Goal: Information Seeking & Learning: Learn about a topic

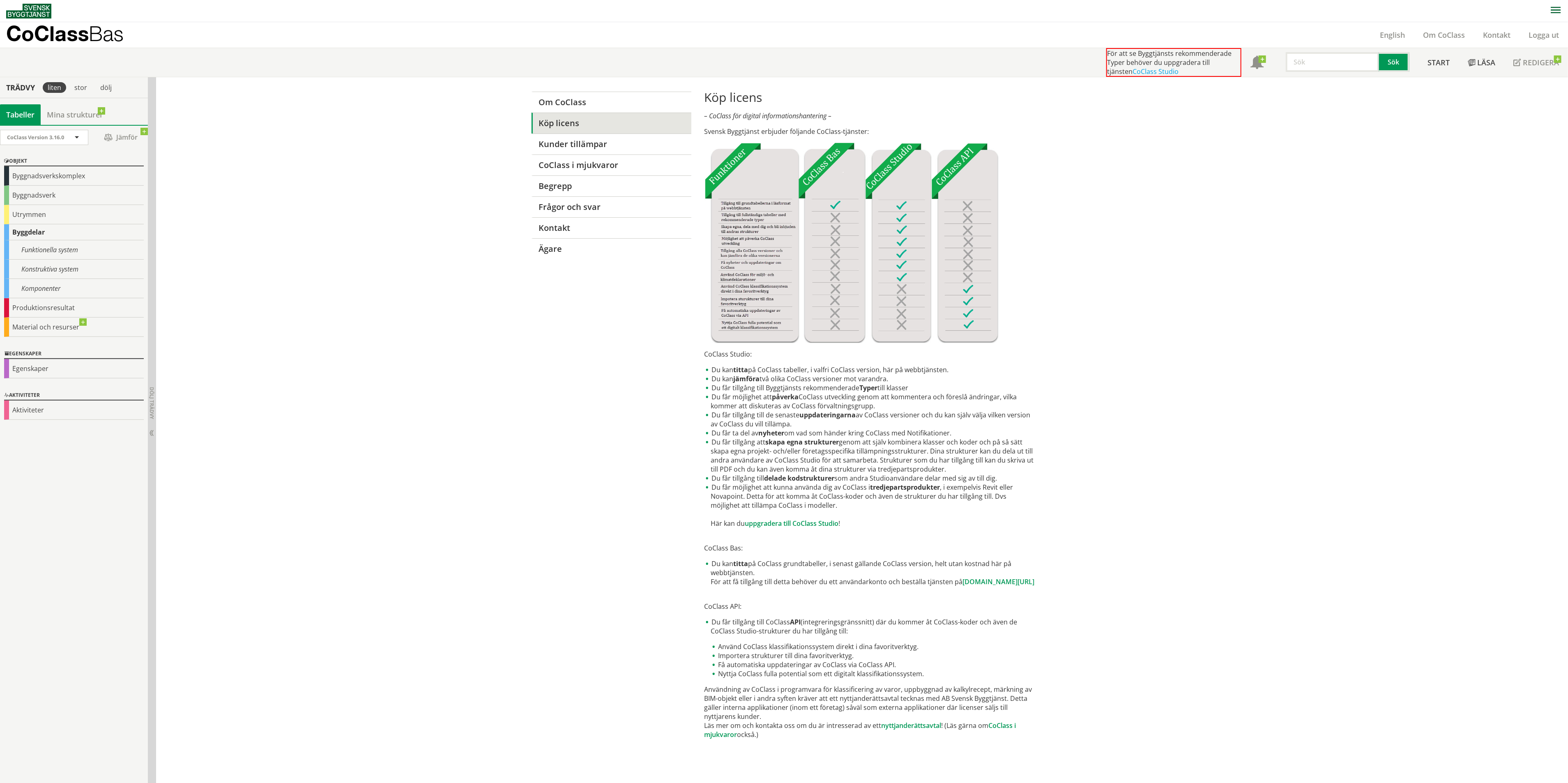
click at [233, 285] on div "Om CoClass Köp licens Kunder tillämpar CoClass i mjukvaror [PERSON_NAME] Frågor…" at bounding box center [862, 431] width 1412 height 706
click at [75, 282] on div "Komponenter" at bounding box center [74, 288] width 140 height 19
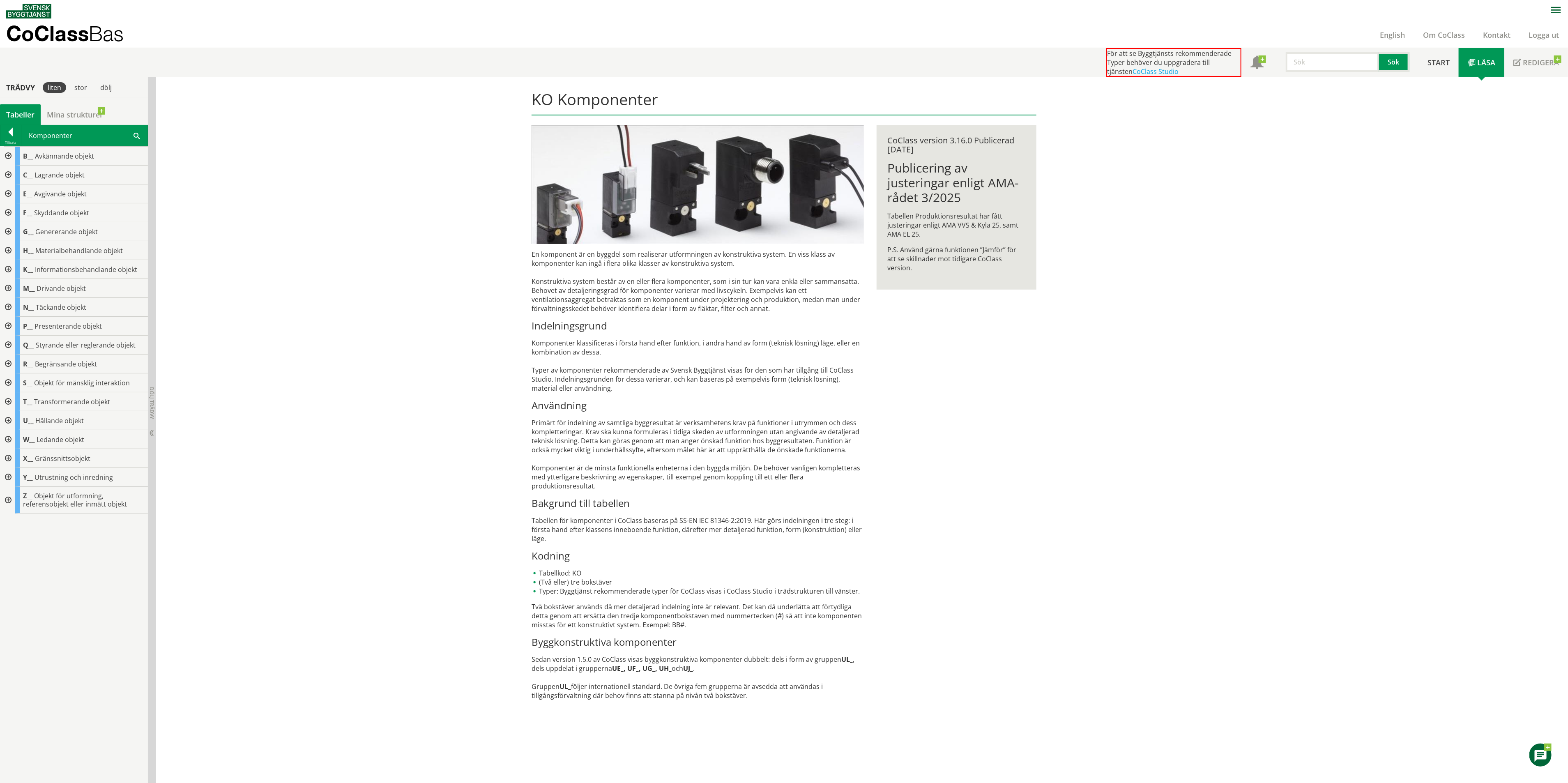
click at [10, 157] on div at bounding box center [8, 156] width 15 height 19
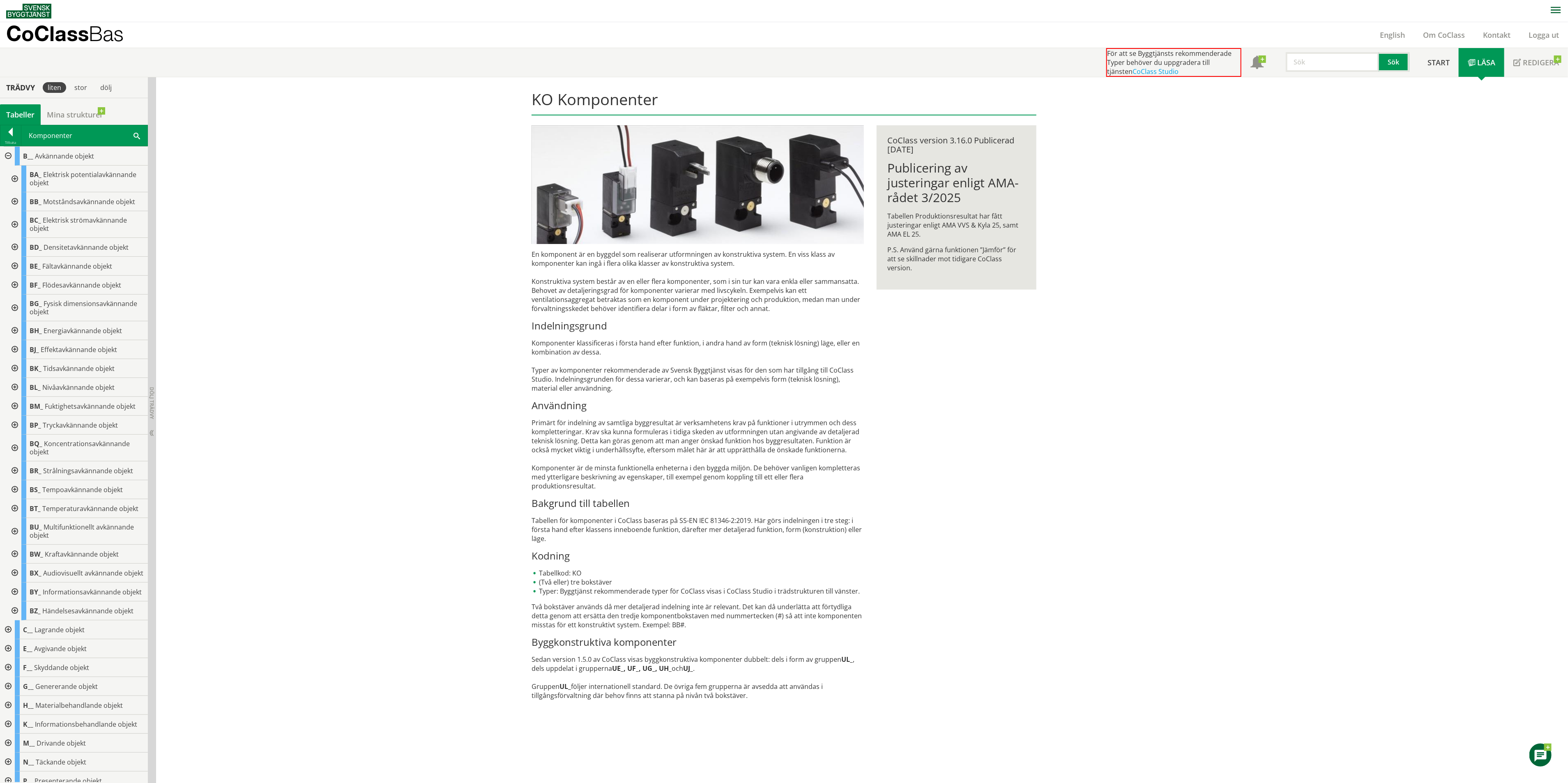
click at [16, 179] on div at bounding box center [14, 179] width 15 height 27
click at [18, 177] on div at bounding box center [14, 179] width 15 height 27
click at [10, 157] on div at bounding box center [8, 156] width 15 height 19
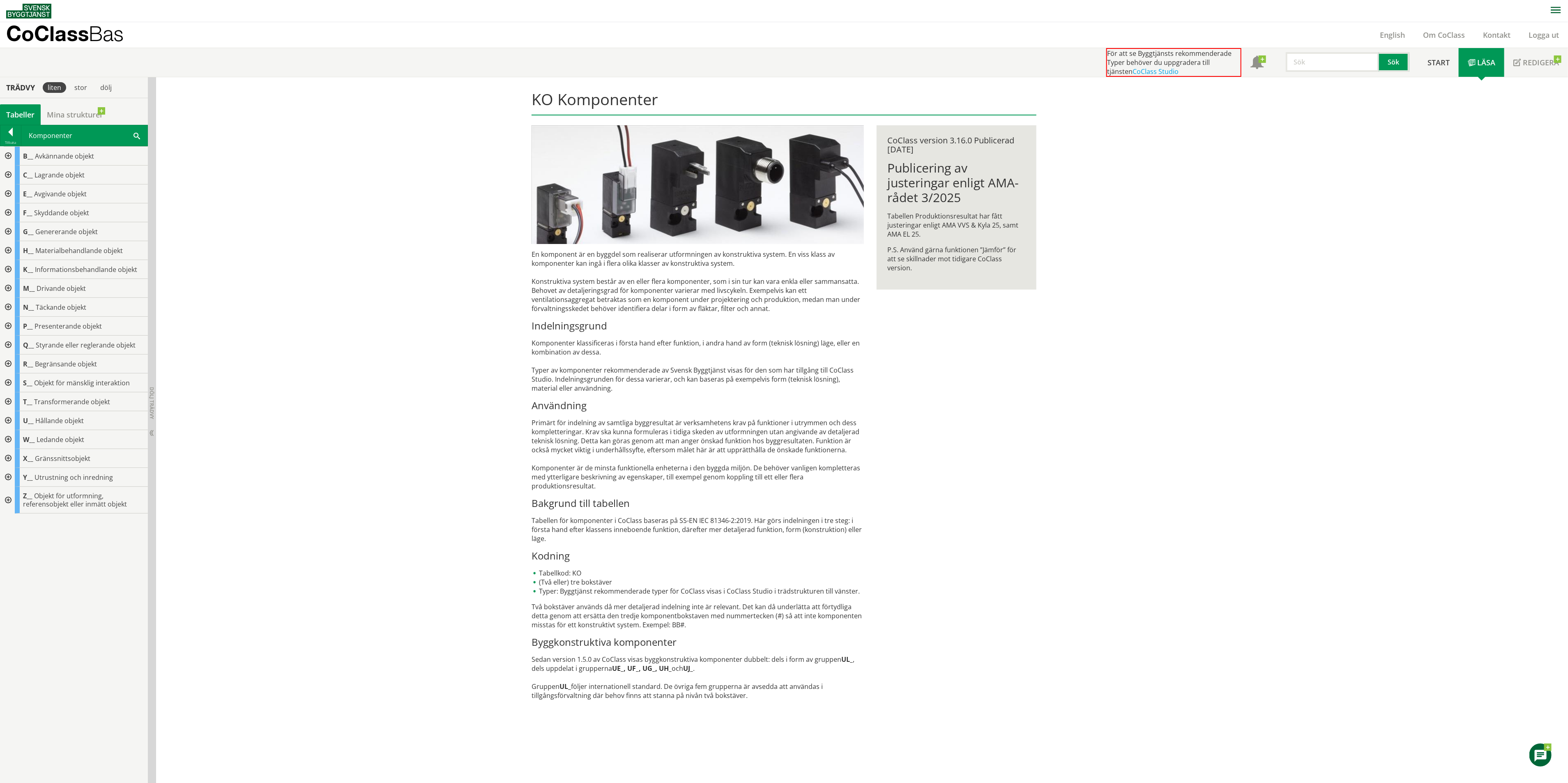
click at [10, 306] on div at bounding box center [8, 307] width 15 height 19
click at [19, 359] on div at bounding box center [14, 364] width 15 height 19
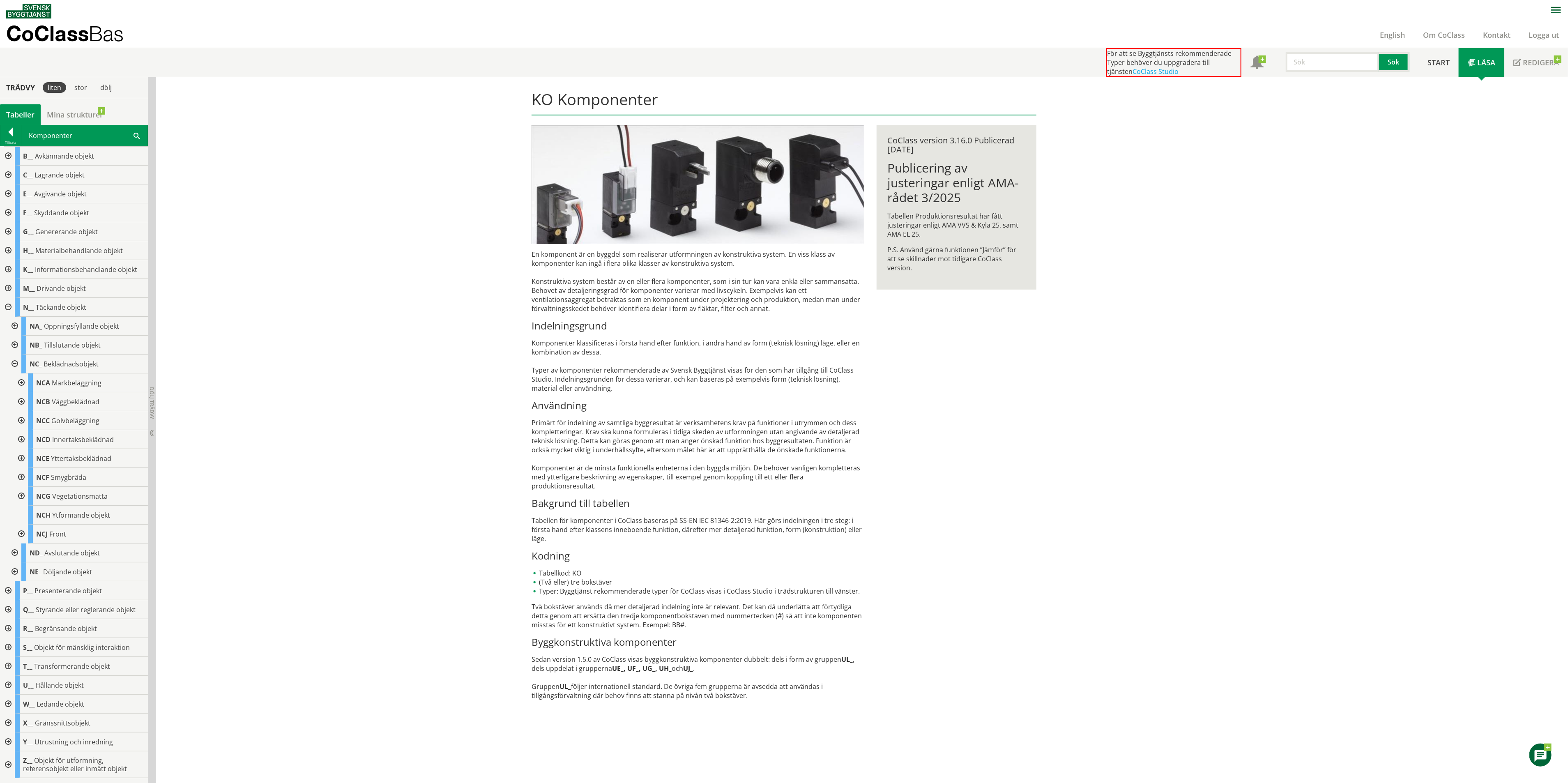
click at [25, 383] on div at bounding box center [21, 383] width 15 height 19
drag, startPoint x: 152, startPoint y: 415, endPoint x: 221, endPoint y: 418, distance: 69.1
click at [221, 418] on div "Trädvy liten stor [GEOGRAPHIC_DATA] Tabeller Mina strukturer CoClass Version 3.…" at bounding box center [784, 431] width 1568 height 706
click at [151, 433] on span "Dölj trädvy Visa trädvy" at bounding box center [151, 433] width 7 height 7
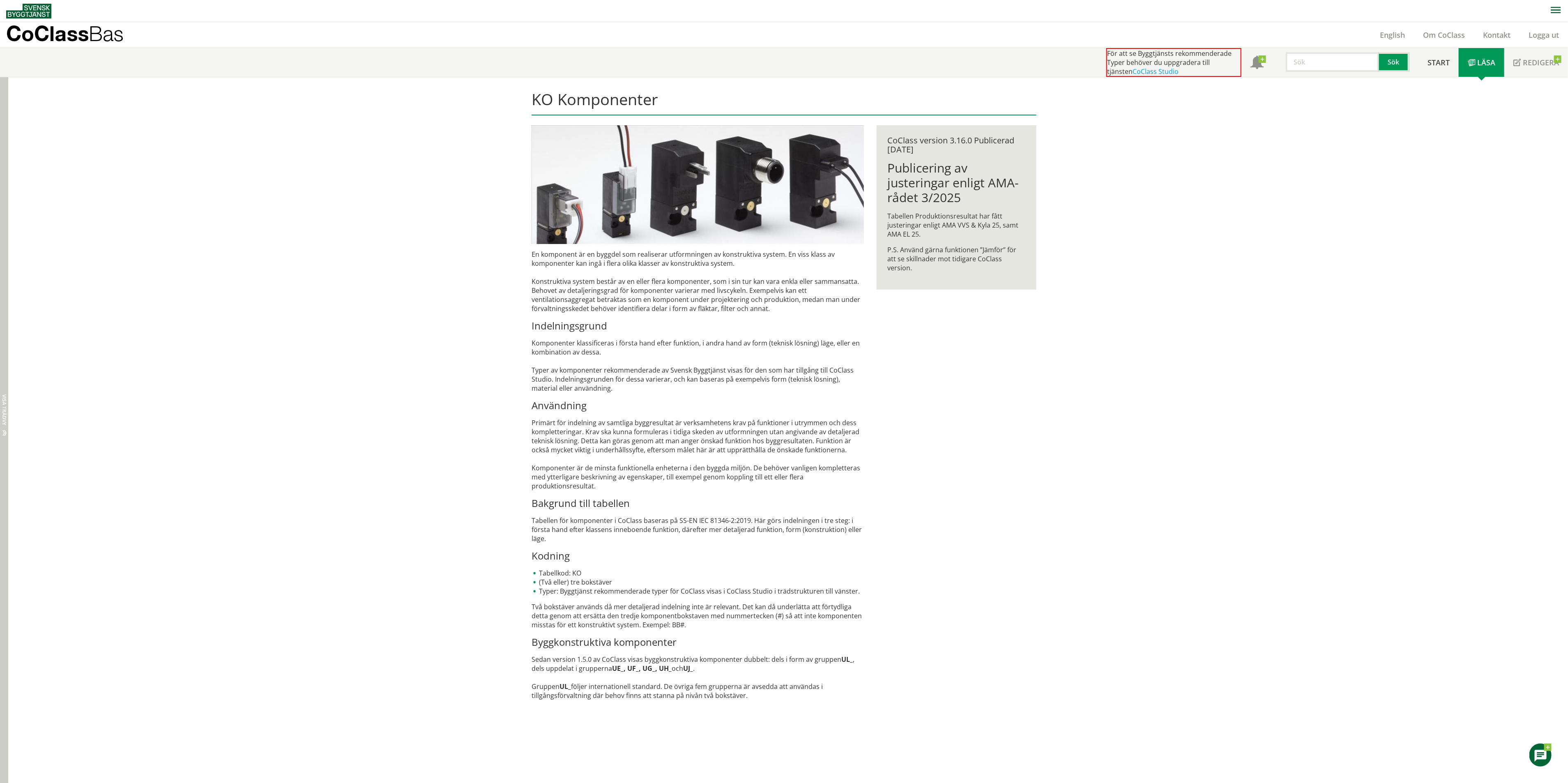
click at [5, 430] on span "Dölj trädvy Visa trädvy" at bounding box center [5, 433] width 7 height 7
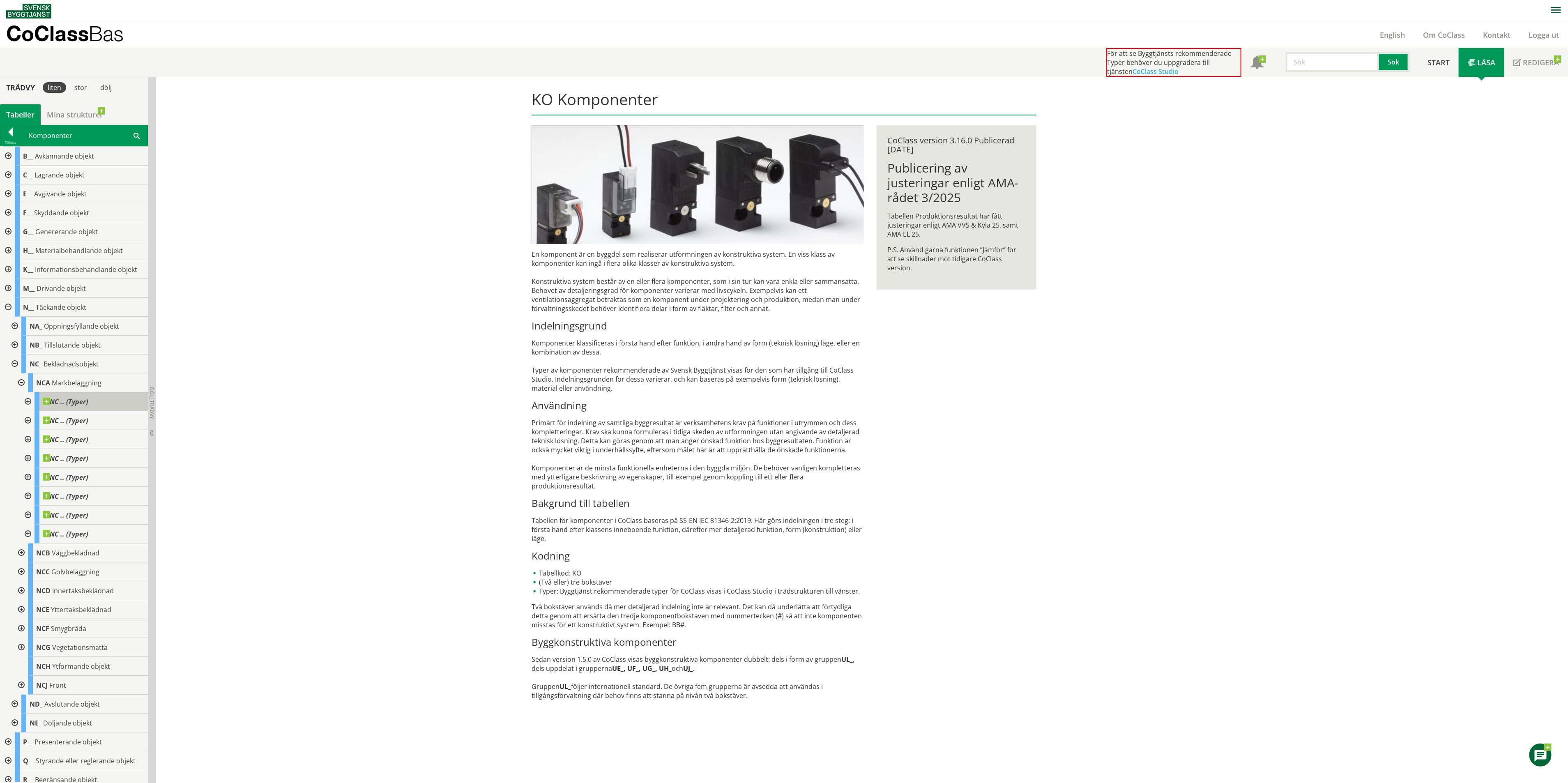
click at [85, 409] on div "NC .. (Typer)" at bounding box center [91, 402] width 114 height 19
click at [70, 403] on span "NC .. (Typer)" at bounding box center [65, 402] width 45 height 8
click at [30, 404] on div at bounding box center [27, 402] width 15 height 19
click at [84, 87] on div "stor" at bounding box center [80, 88] width 23 height 11
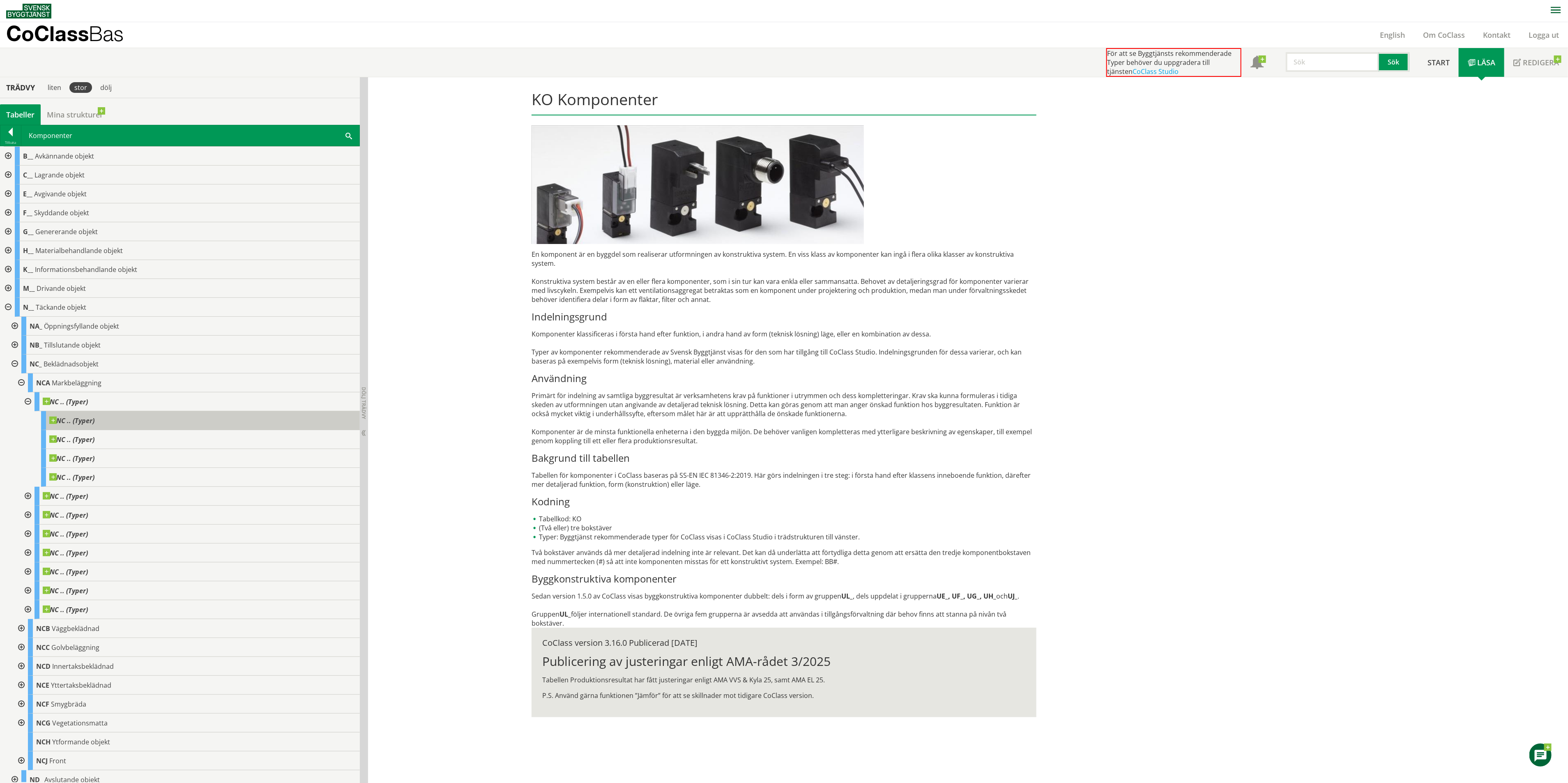
click at [97, 417] on div "NC .. (Typer)" at bounding box center [201, 421] width 319 height 19
click at [89, 426] on div "NC .. (Typer)" at bounding box center [201, 421] width 319 height 19
click at [72, 420] on span "NC .. (Typer)" at bounding box center [72, 420] width 45 height 8
click at [27, 402] on div at bounding box center [27, 402] width 15 height 19
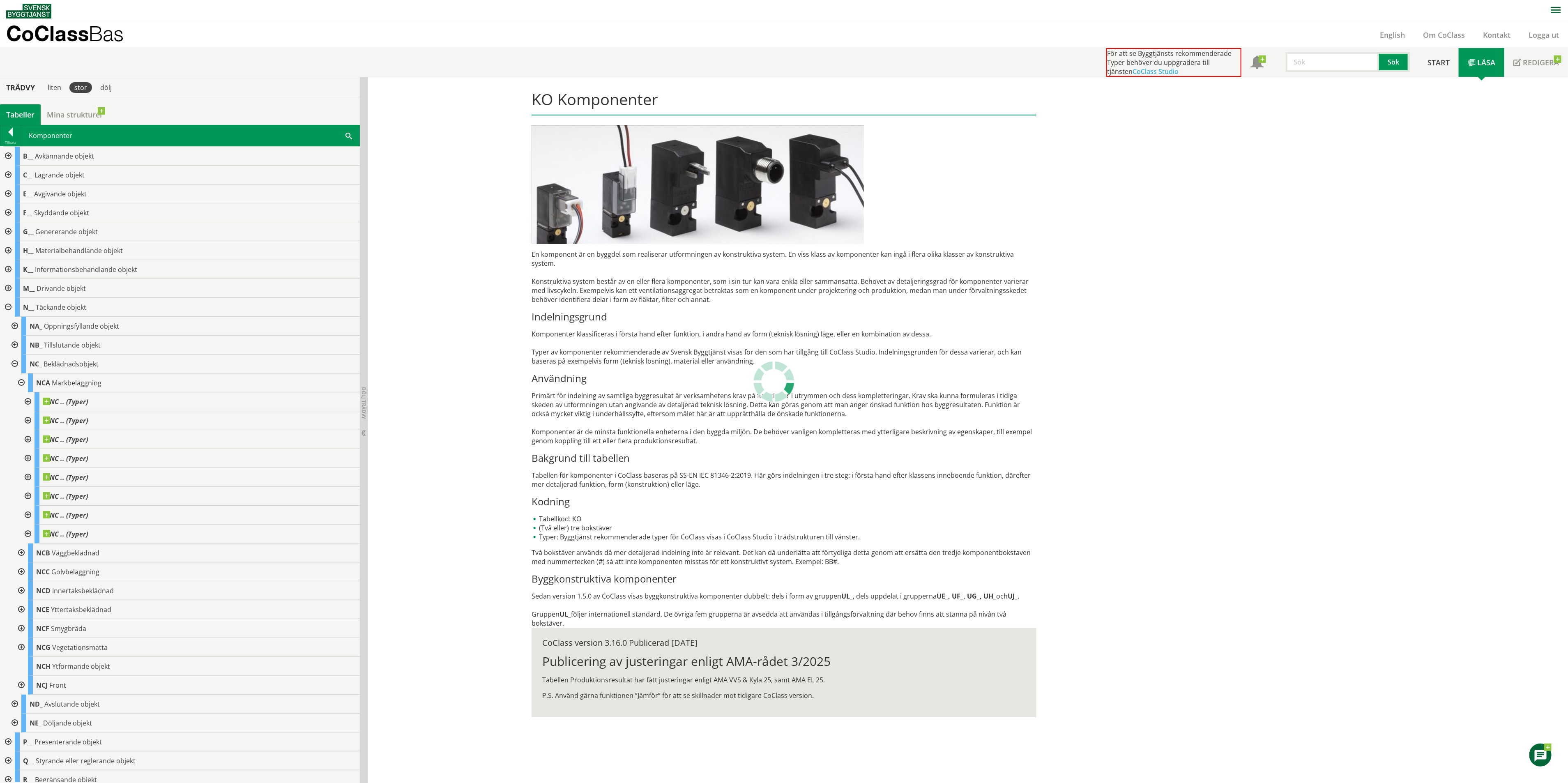
click at [22, 383] on div at bounding box center [21, 383] width 15 height 19
click at [5, 307] on div at bounding box center [8, 307] width 15 height 19
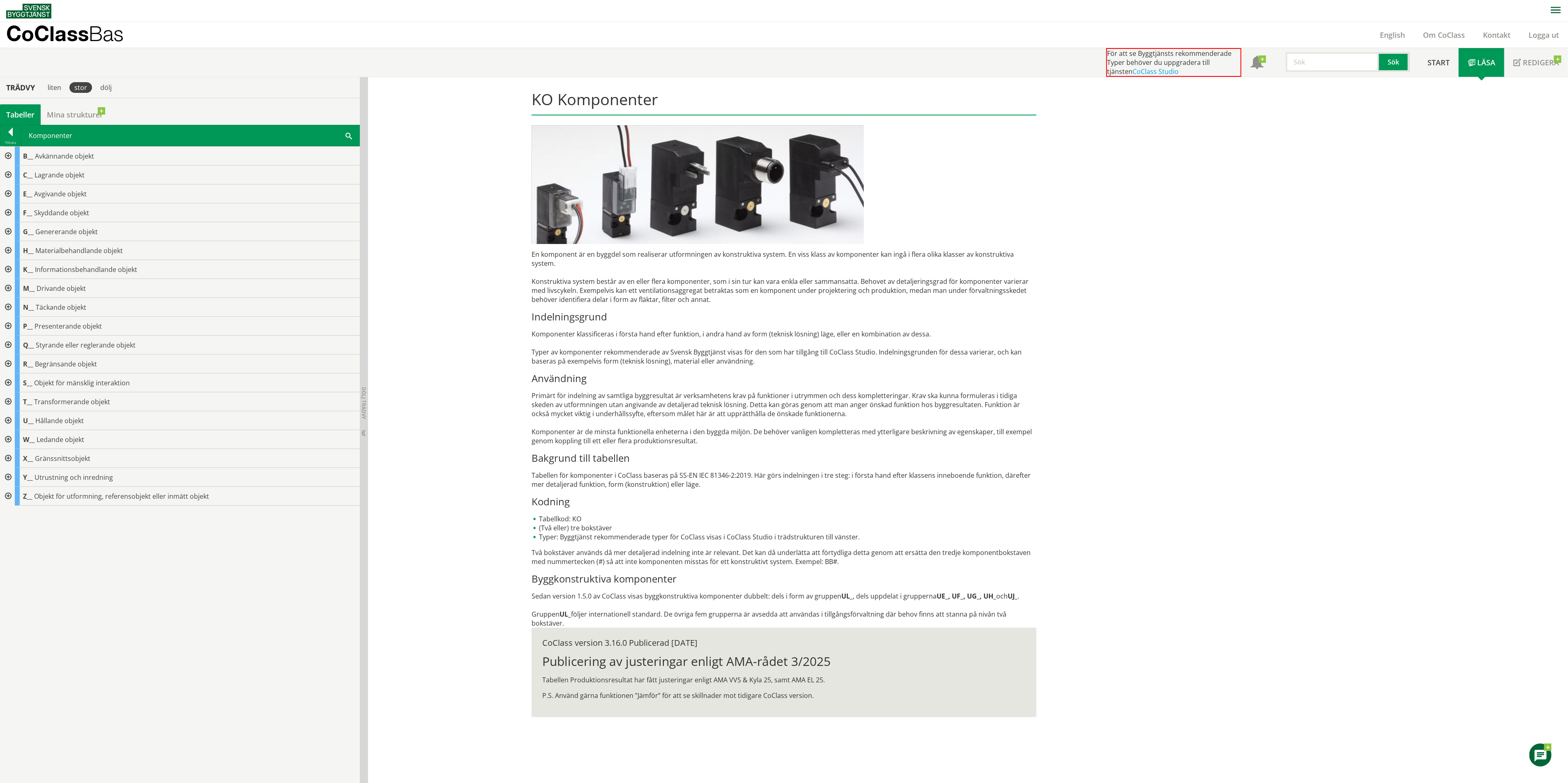
click at [1556, 9] on icon "button" at bounding box center [1555, 10] width 10 height 7
click at [1437, 13] on nav at bounding box center [787, 11] width 1562 height 22
click at [1552, 16] on button "button" at bounding box center [1556, 11] width 25 height 22
click at [1457, 185] on div "KO Komponenter En komponent är en byggdel som realiserar utformningen av konstr…" at bounding box center [968, 431] width 1200 height 706
click at [10, 134] on div at bounding box center [11, 133] width 21 height 12
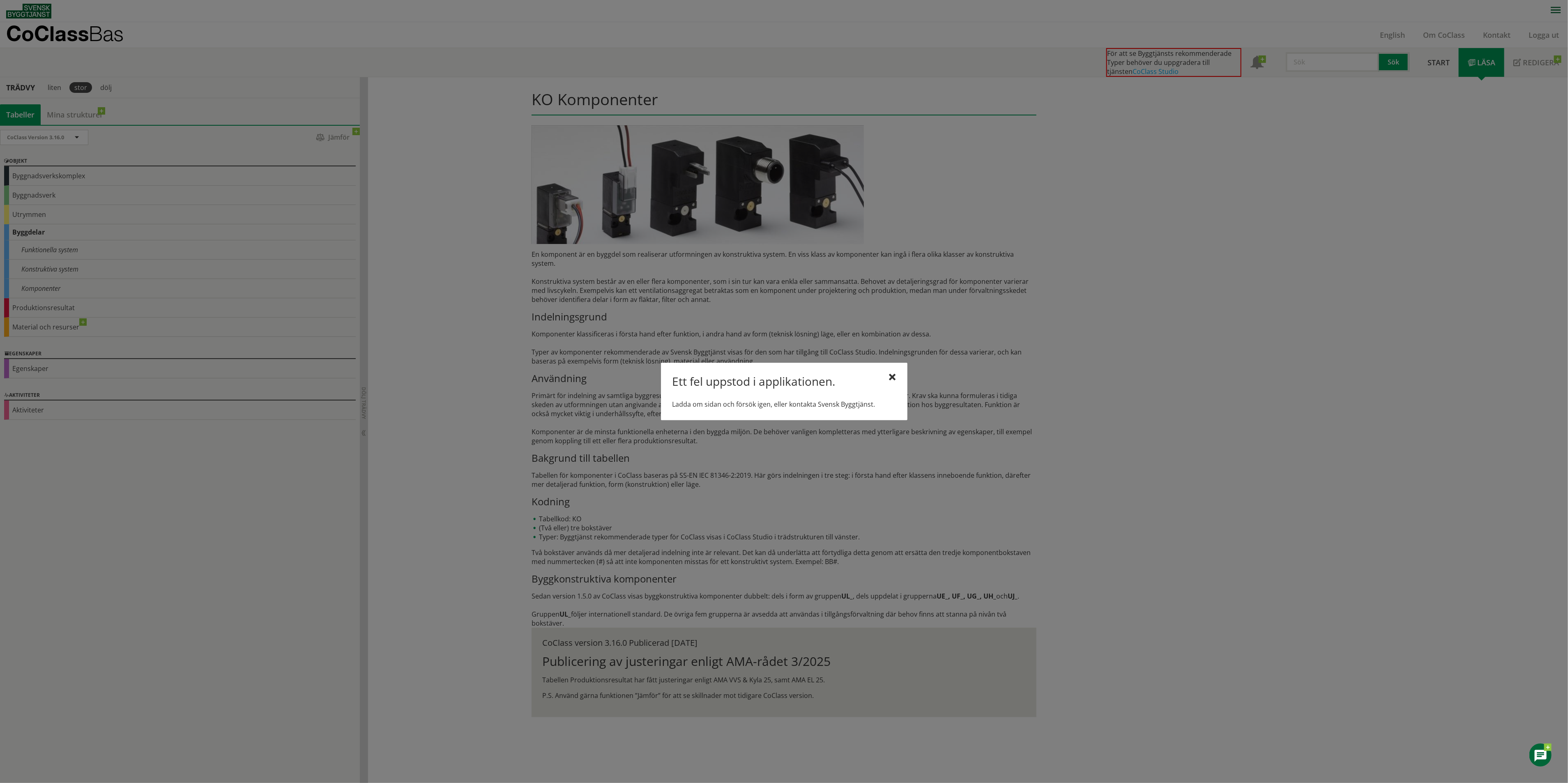
click at [891, 374] on div at bounding box center [892, 378] width 7 height 7
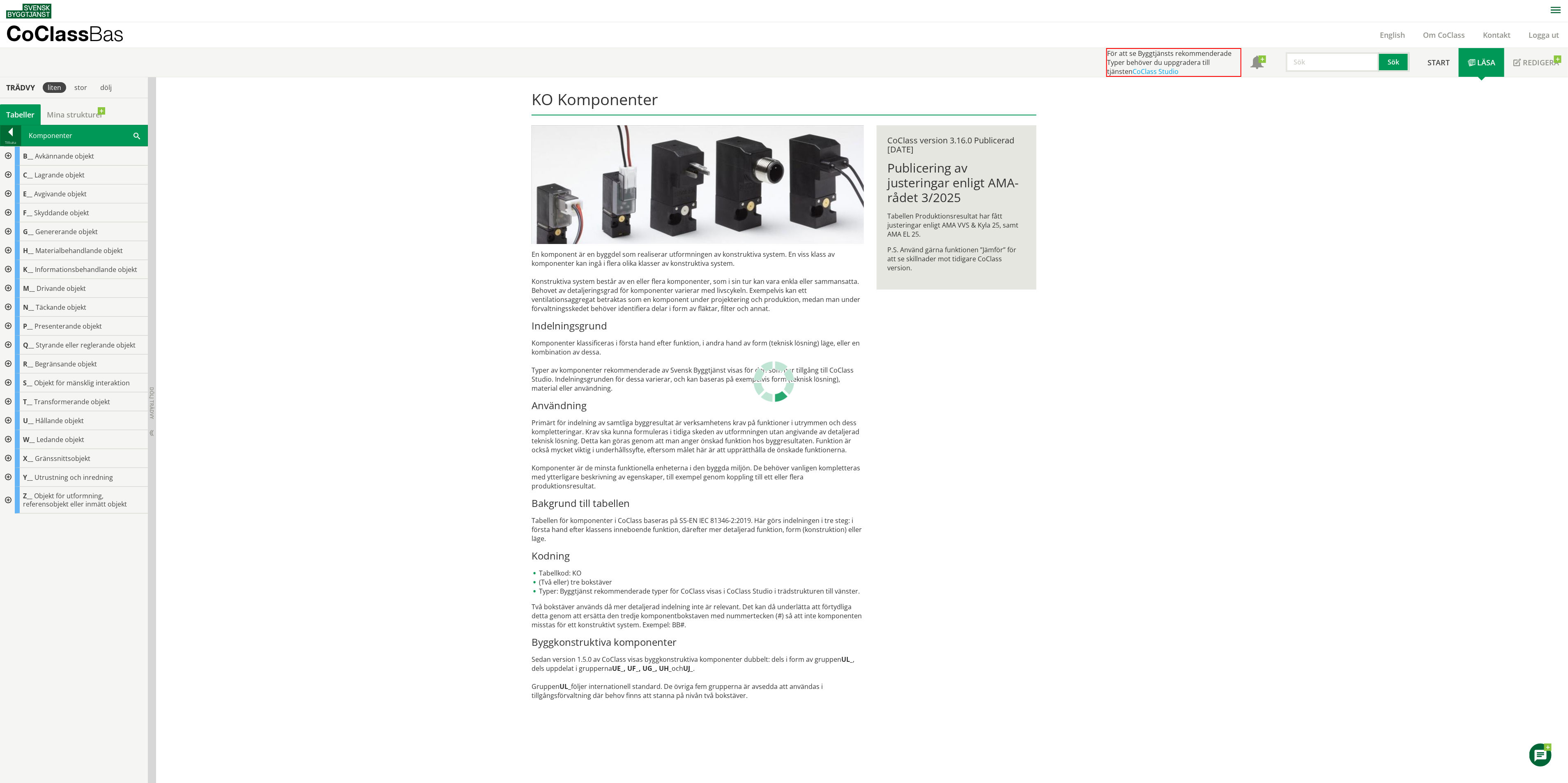
drag, startPoint x: 0, startPoint y: 0, endPoint x: 17, endPoint y: 135, distance: 136.1
click at [17, 135] on div at bounding box center [11, 133] width 21 height 12
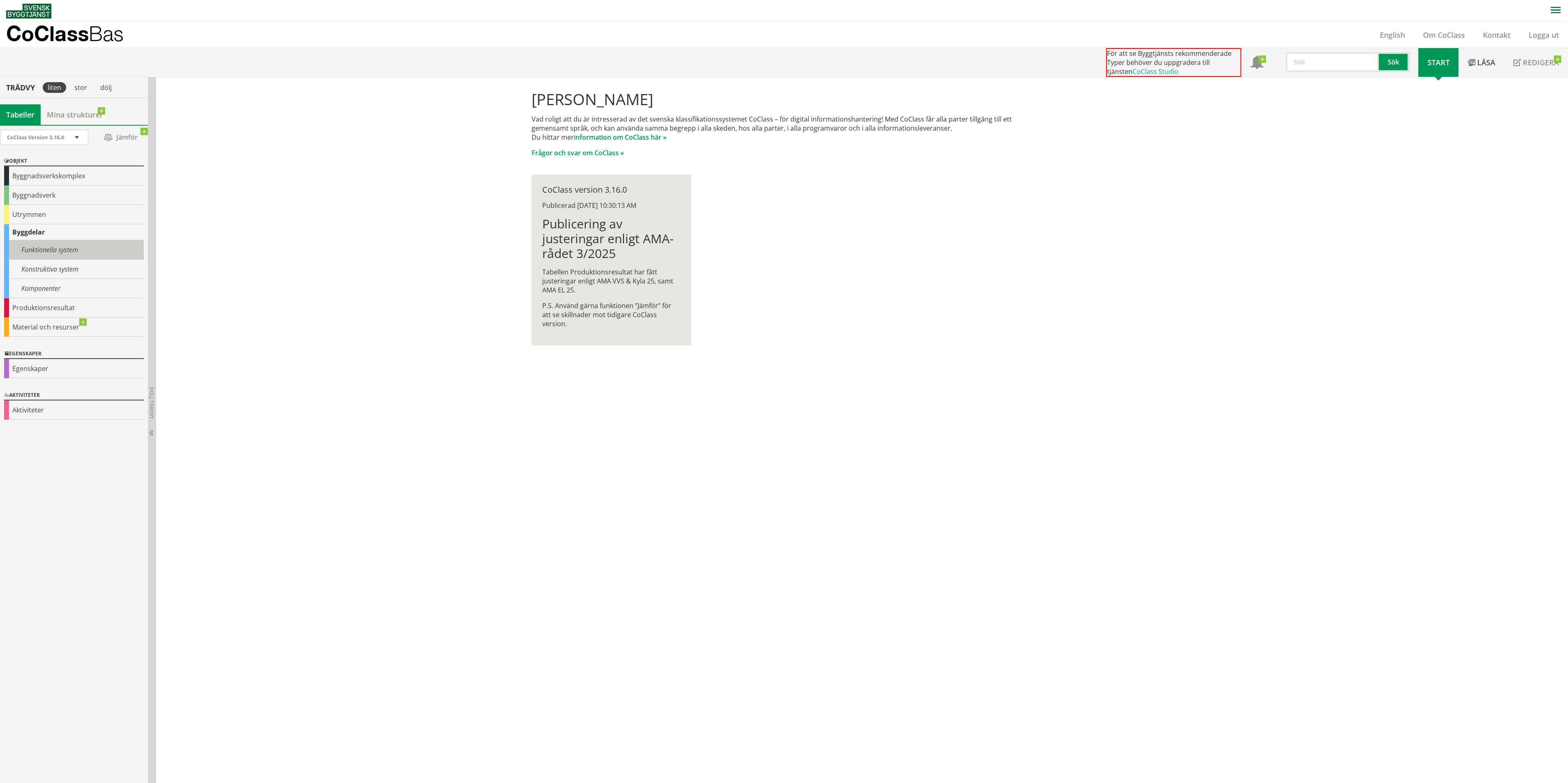
click at [80, 246] on div "Funktionella system" at bounding box center [74, 250] width 140 height 19
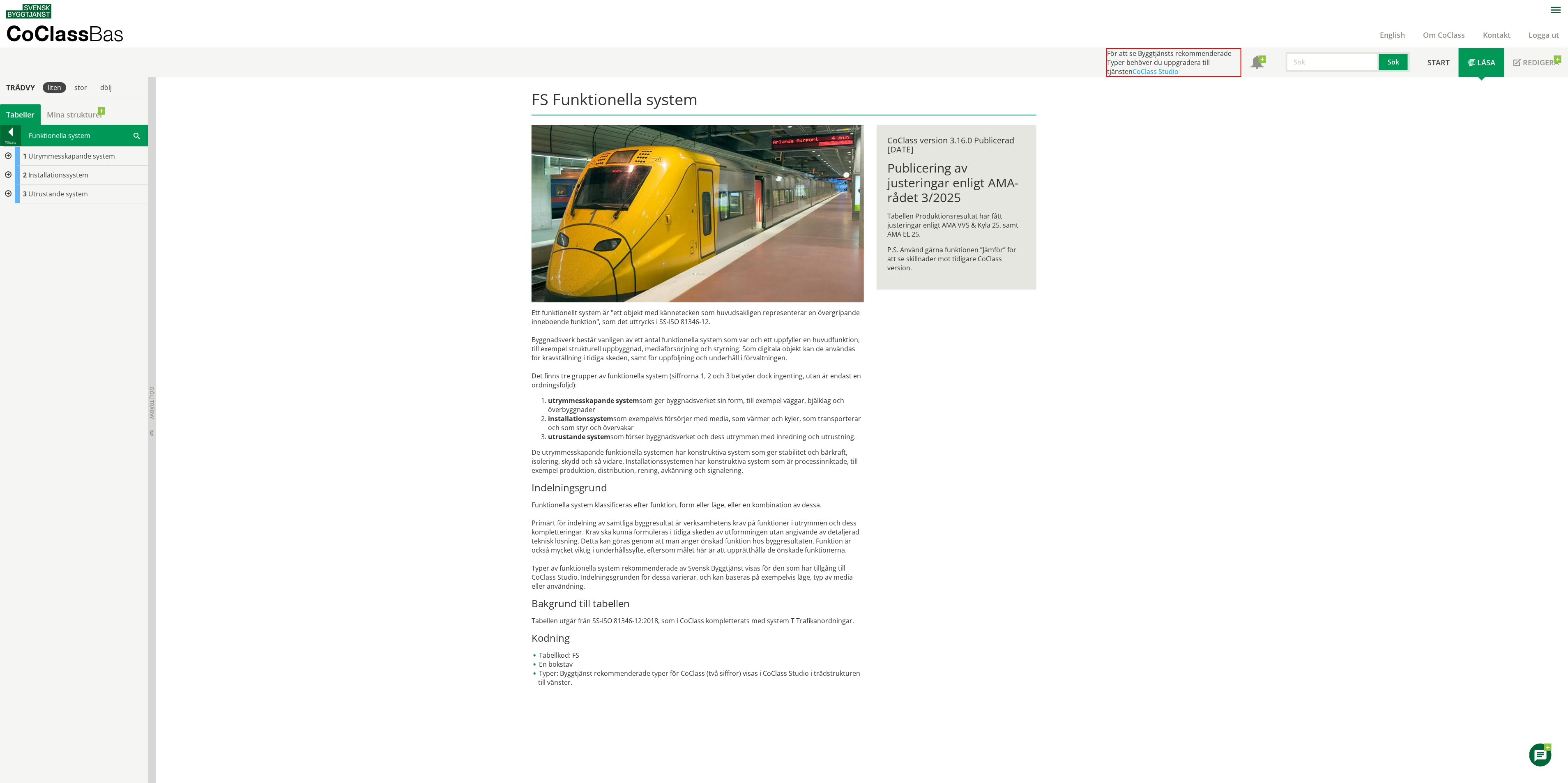
click at [3, 134] on div at bounding box center [11, 133] width 21 height 12
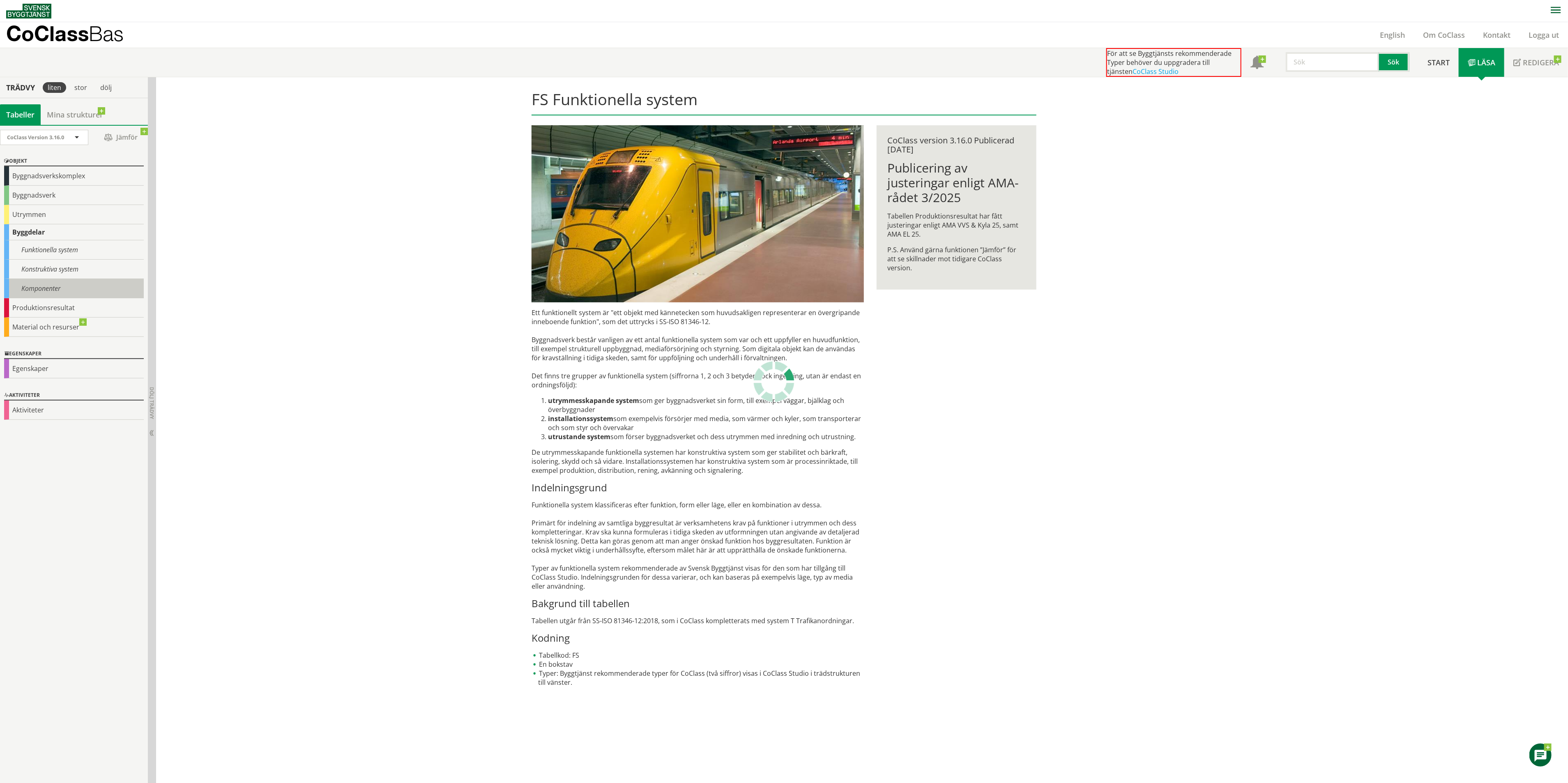
click at [58, 289] on div "Komponenter" at bounding box center [74, 288] width 140 height 19
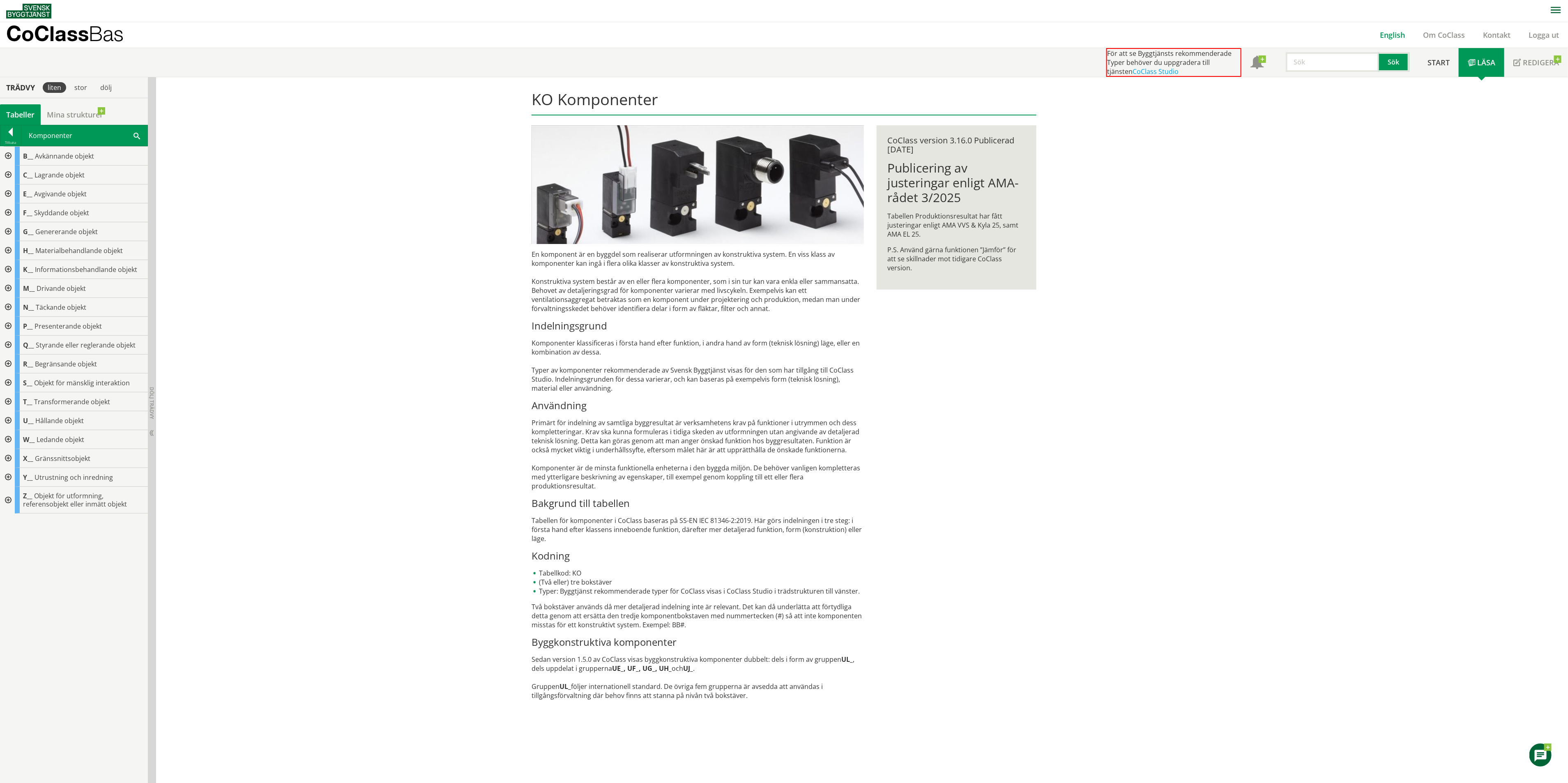
click at [1380, 34] on link "English" at bounding box center [1391, 35] width 43 height 10
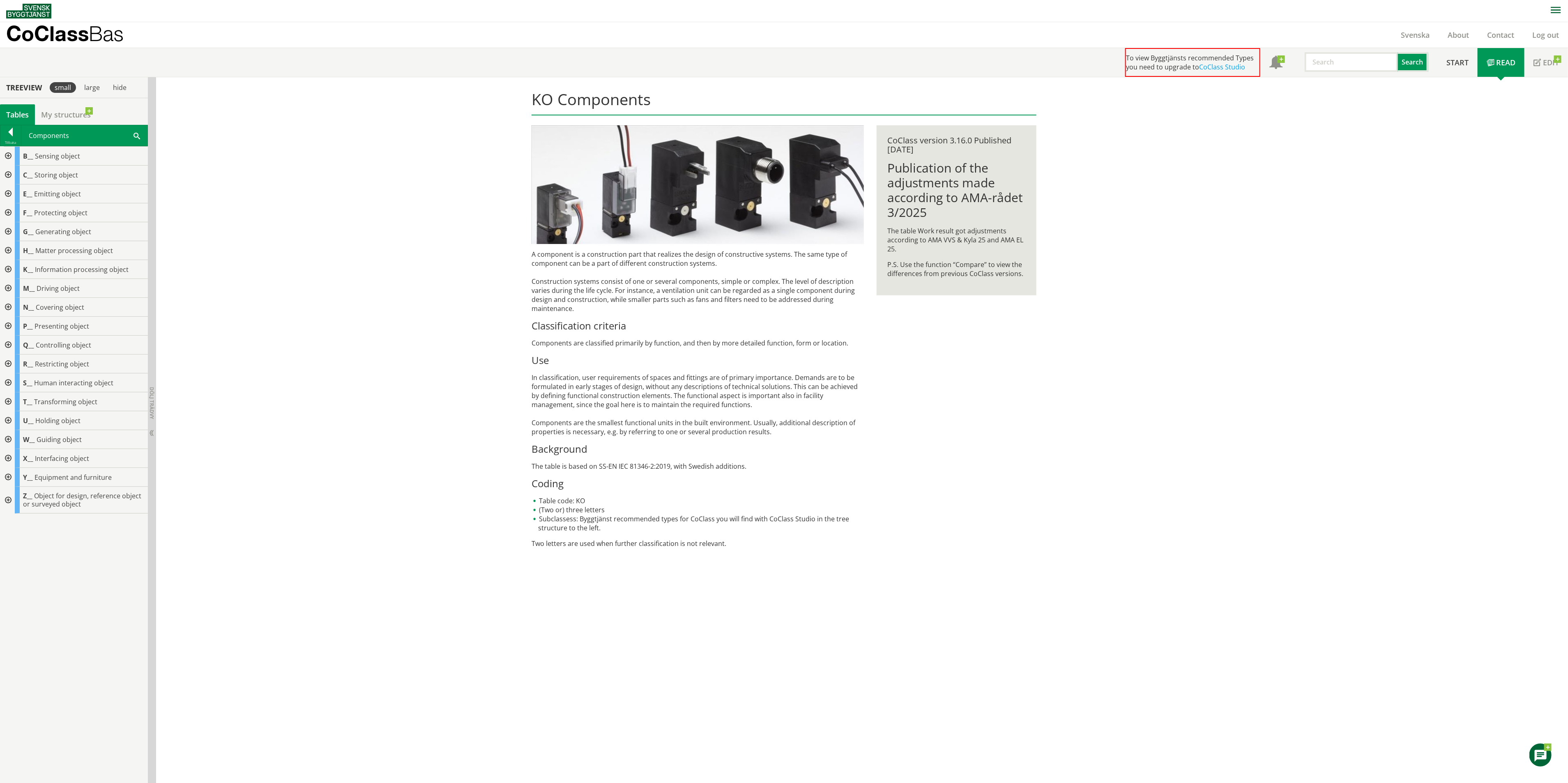
click at [8, 307] on div at bounding box center [8, 307] width 15 height 19
click at [14, 363] on div at bounding box center [14, 364] width 15 height 19
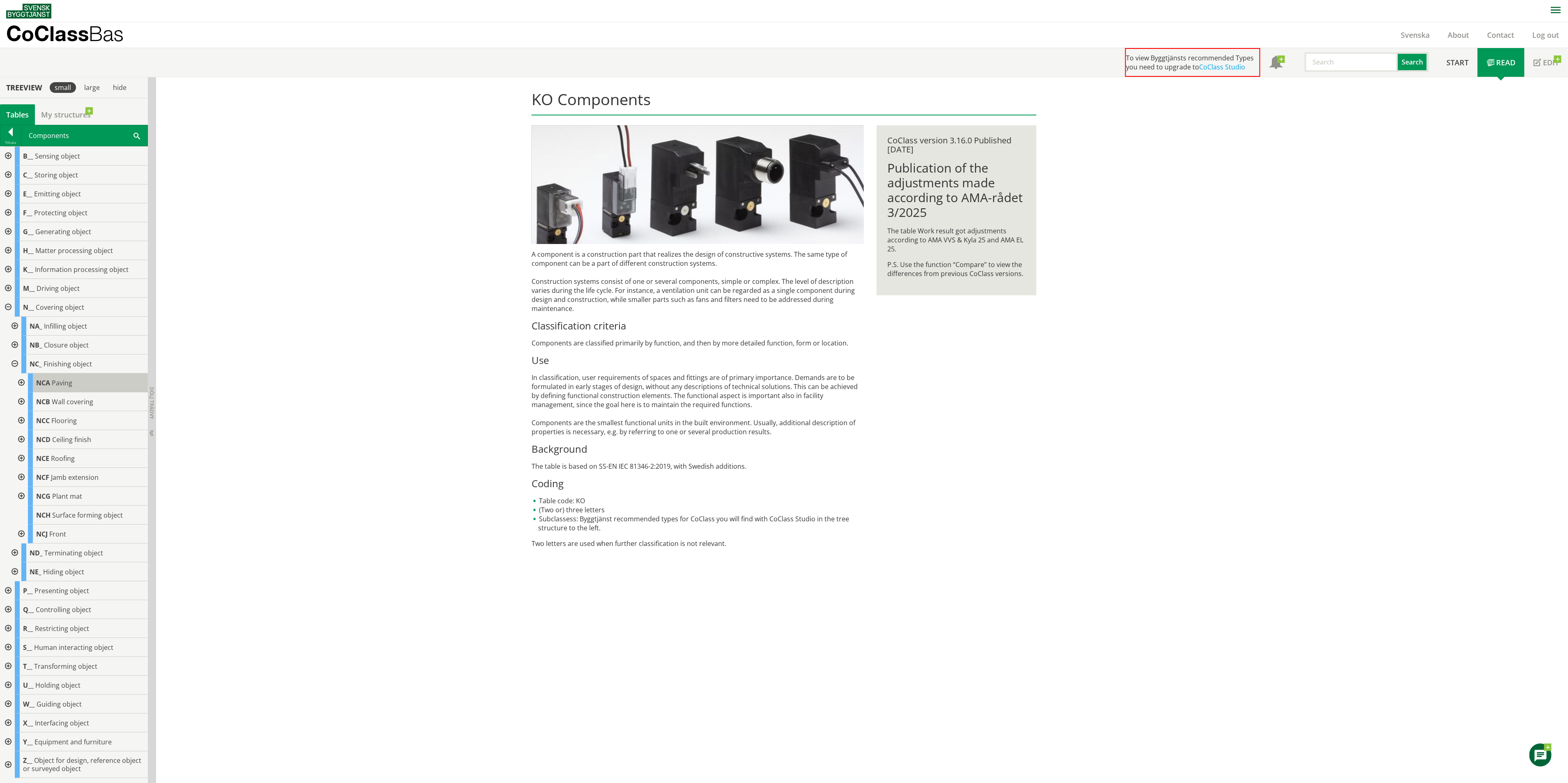
click at [44, 383] on span "NCA" at bounding box center [43, 383] width 14 height 9
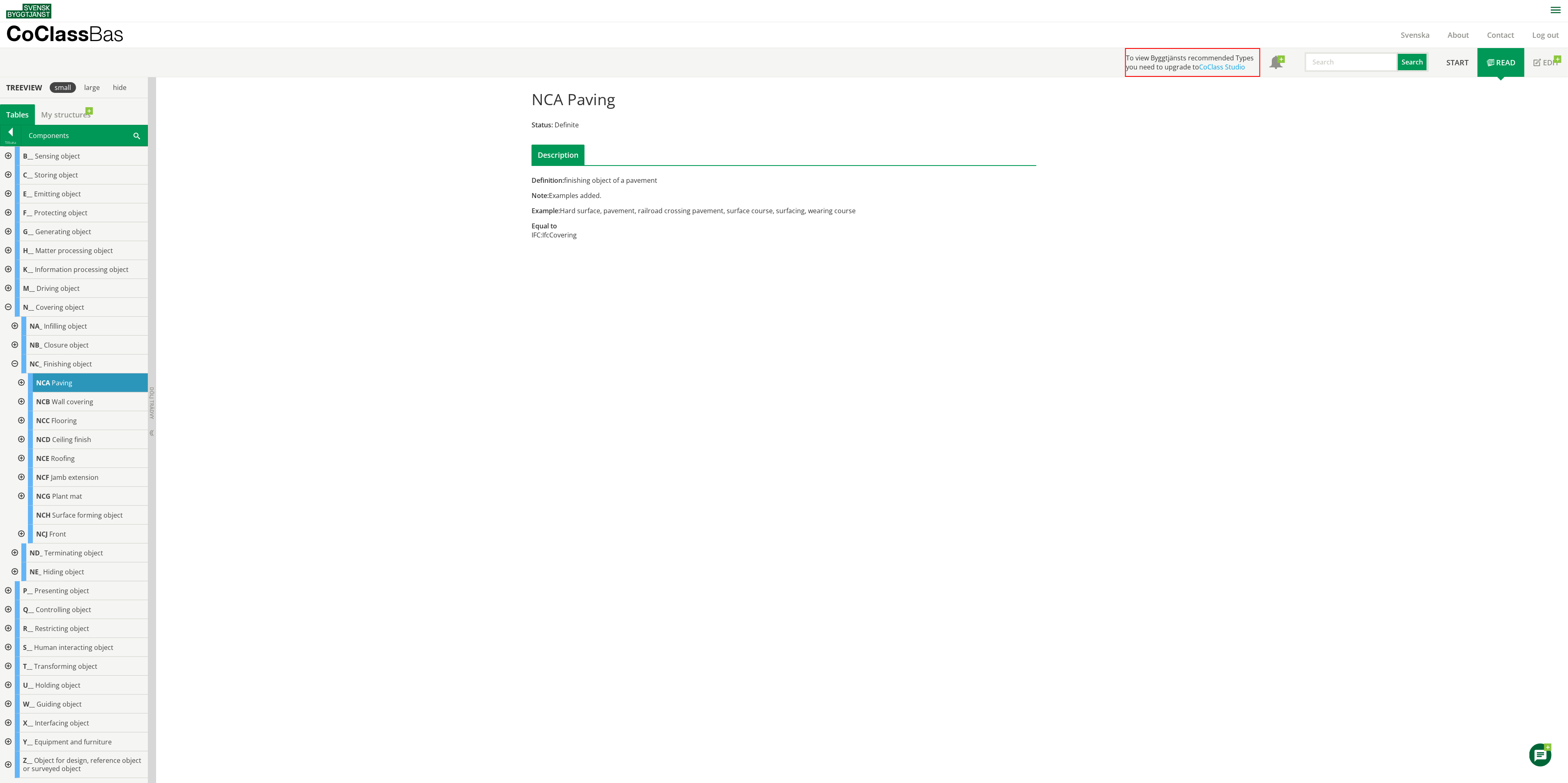
click at [1372, 58] on input "text" at bounding box center [1351, 62] width 93 height 20
click at [11, 360] on div at bounding box center [14, 364] width 15 height 19
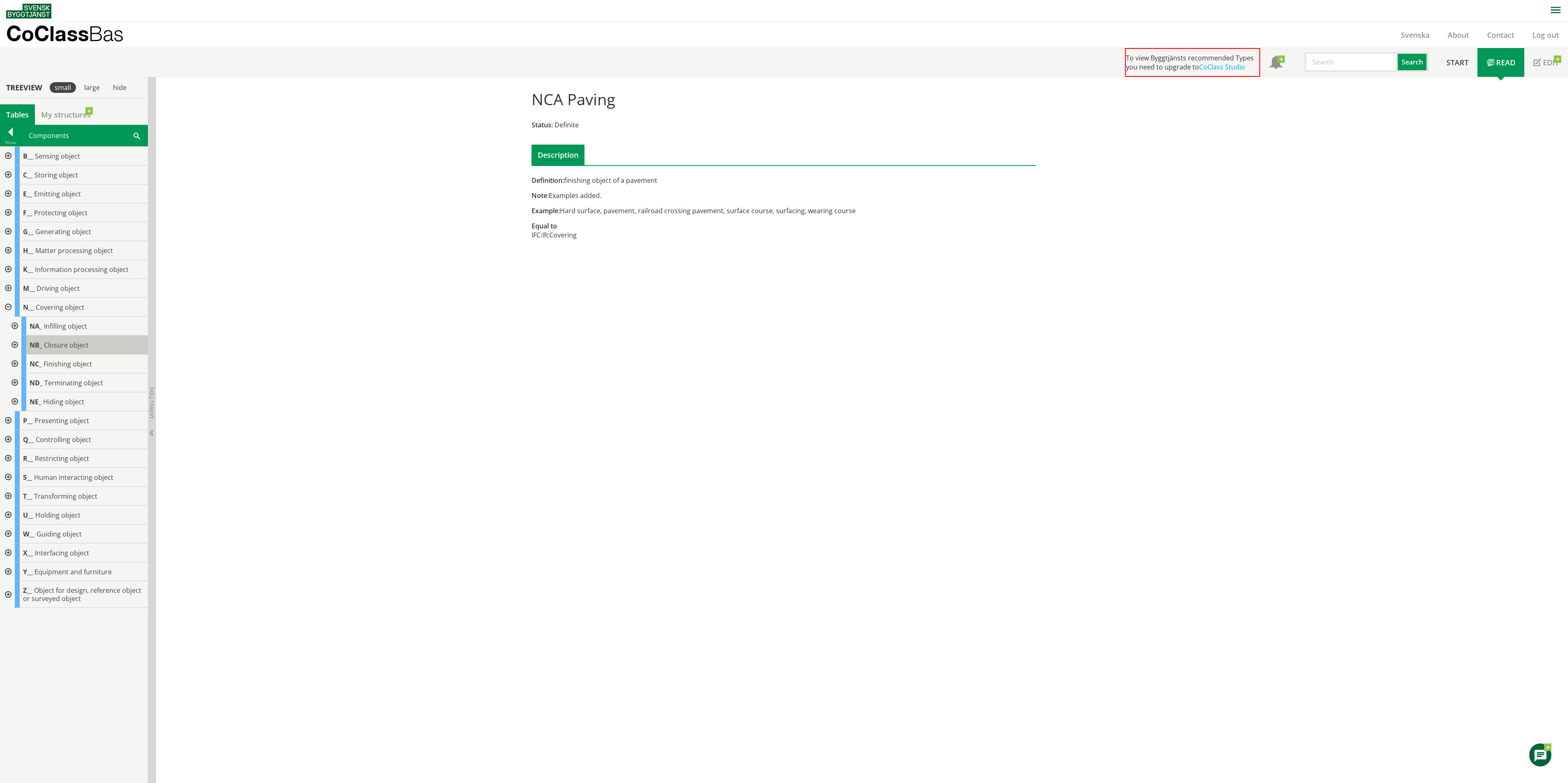
click at [66, 346] on span "Closure object" at bounding box center [66, 344] width 44 height 9
click at [16, 346] on div at bounding box center [14, 345] width 15 height 19
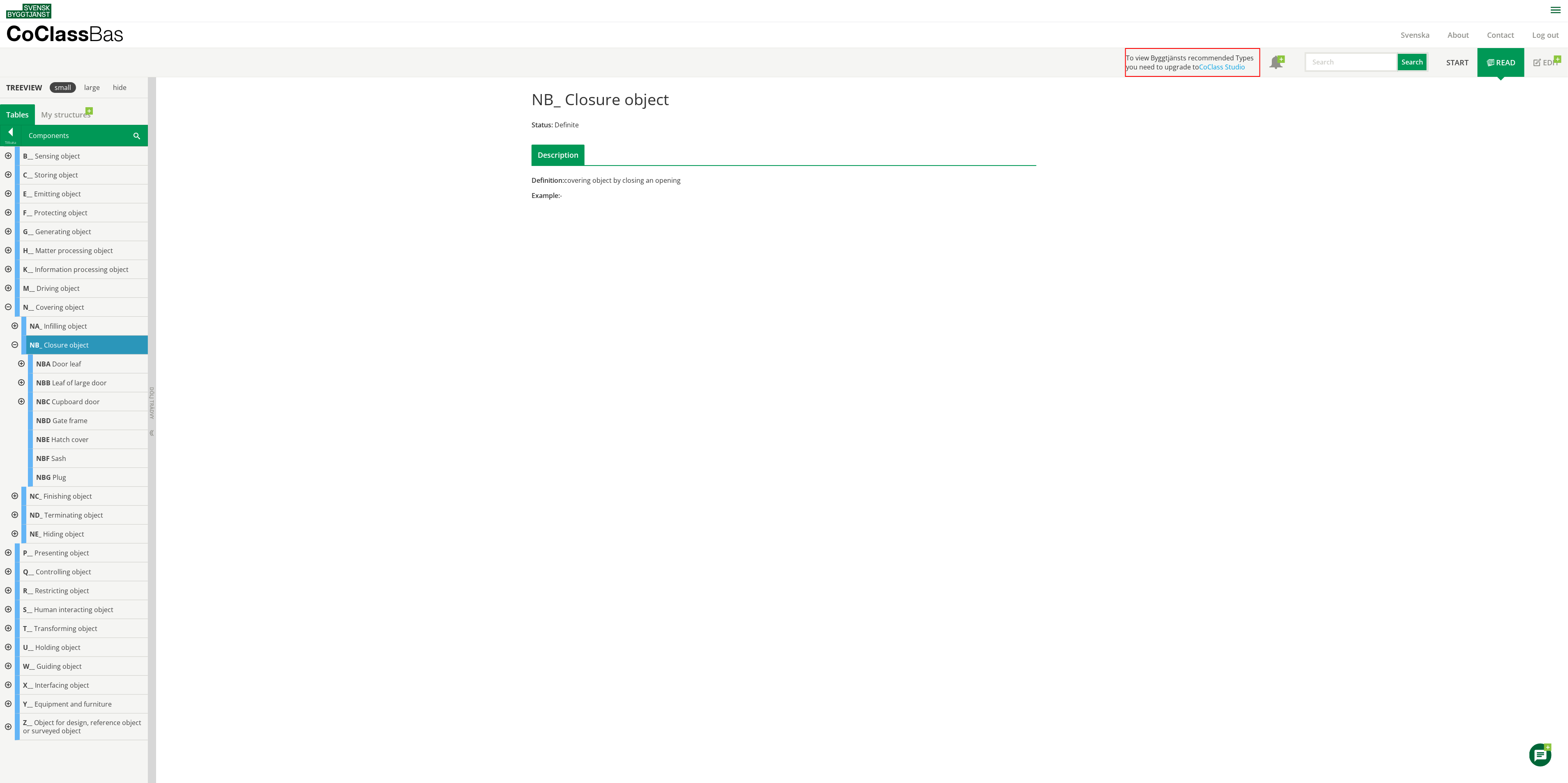
click at [20, 363] on div at bounding box center [21, 364] width 15 height 19
click at [83, 391] on div "NB .. (Typer)" at bounding box center [91, 383] width 114 height 19
click at [51, 381] on span "NB .. (Typer)" at bounding box center [65, 383] width 45 height 8
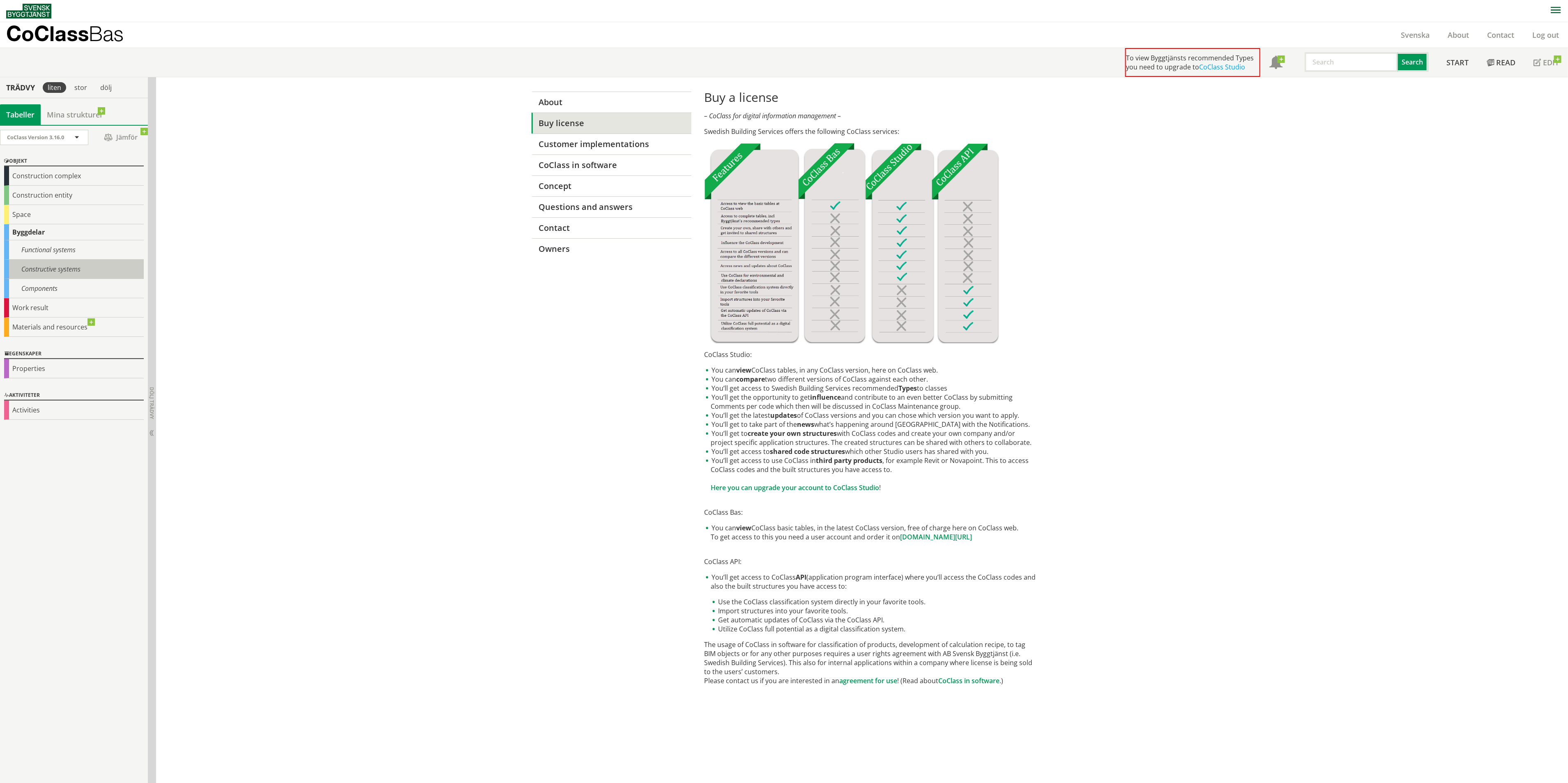
click at [59, 272] on div "Constructive systems" at bounding box center [74, 269] width 140 height 19
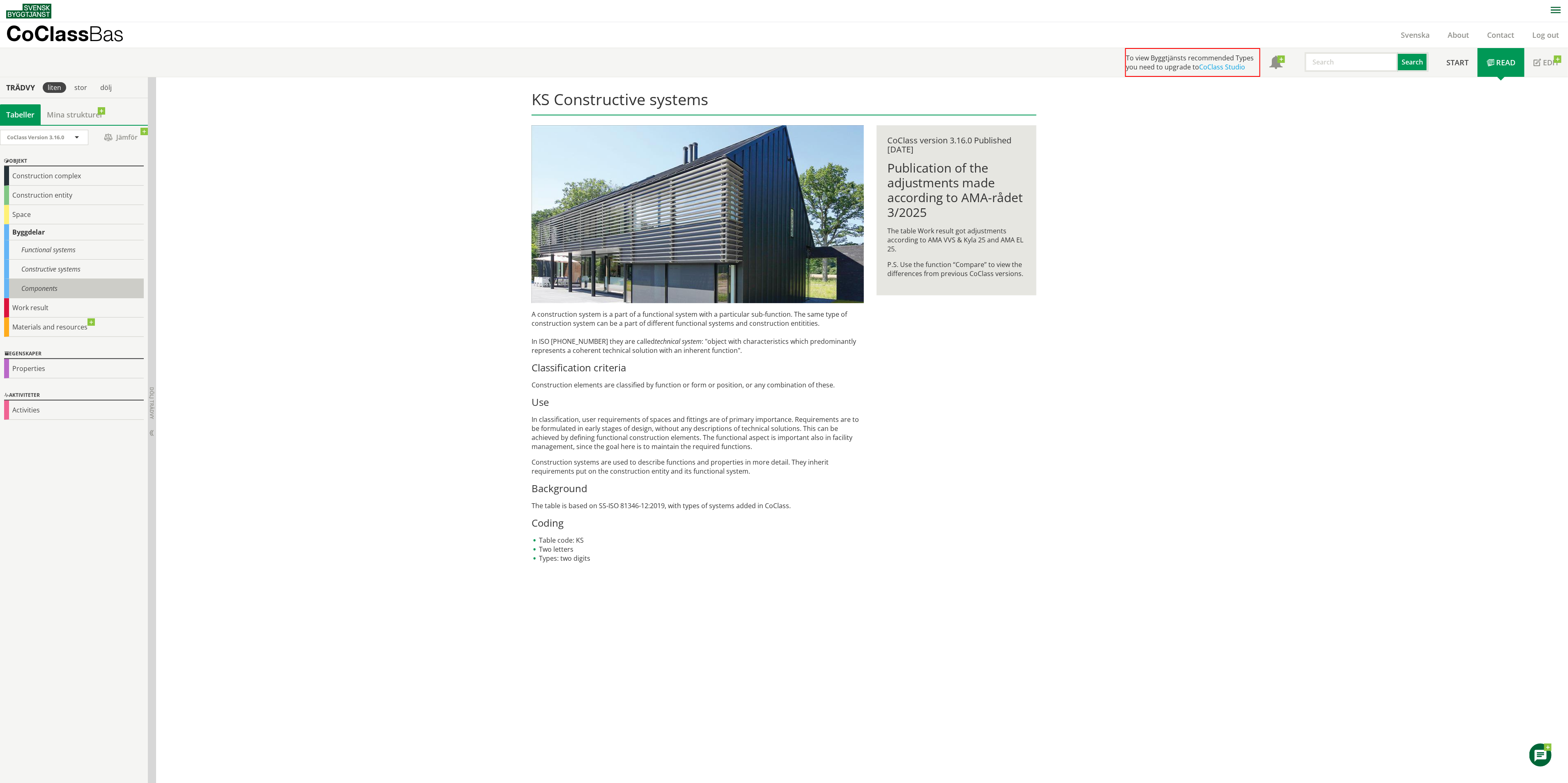
click at [66, 291] on div "Components" at bounding box center [74, 288] width 140 height 19
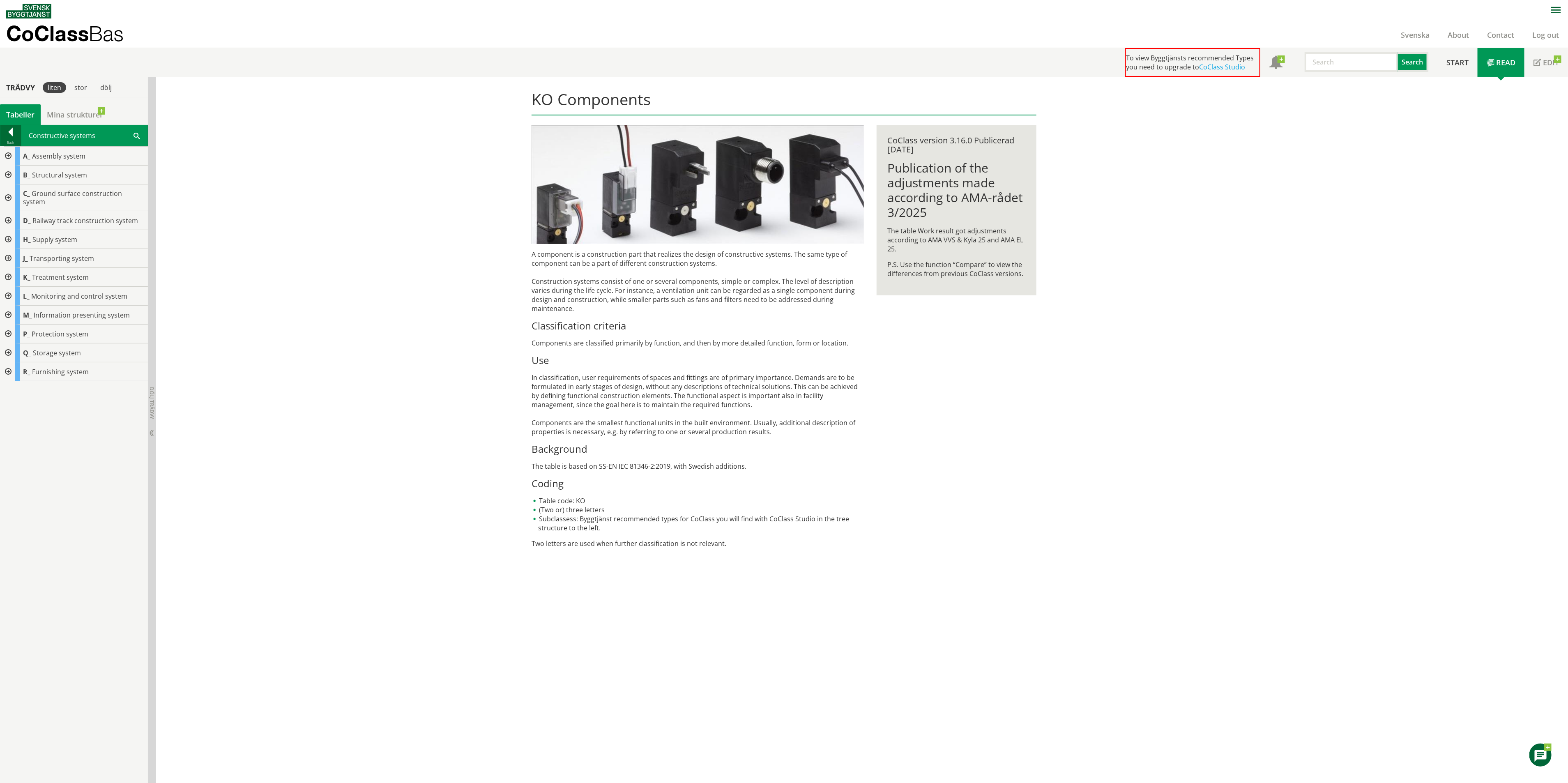
click at [15, 137] on div at bounding box center [11, 133] width 21 height 12
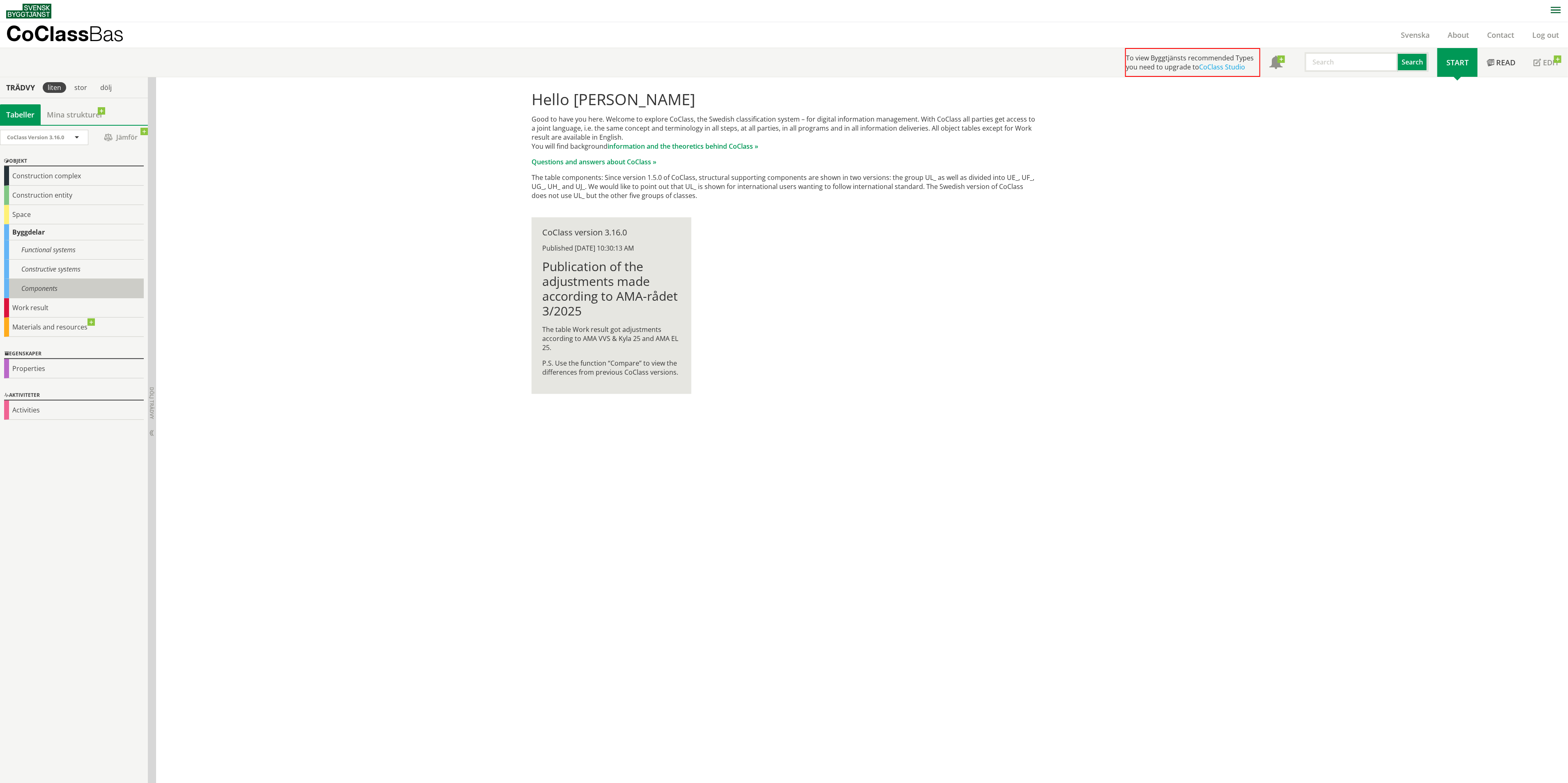
click at [55, 291] on div "Components" at bounding box center [74, 288] width 140 height 19
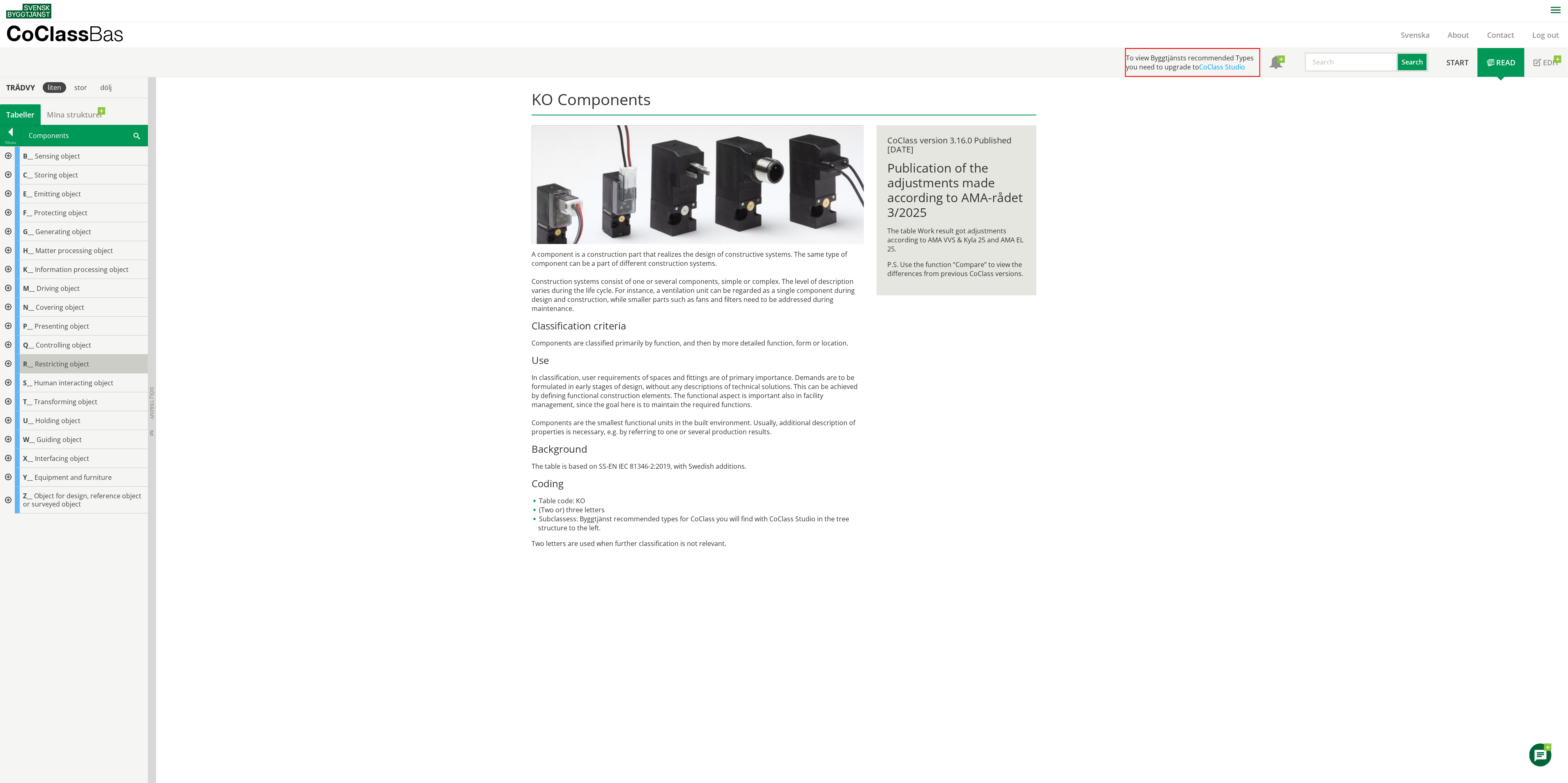
click at [37, 359] on div "R__ Restricting object" at bounding box center [81, 364] width 133 height 19
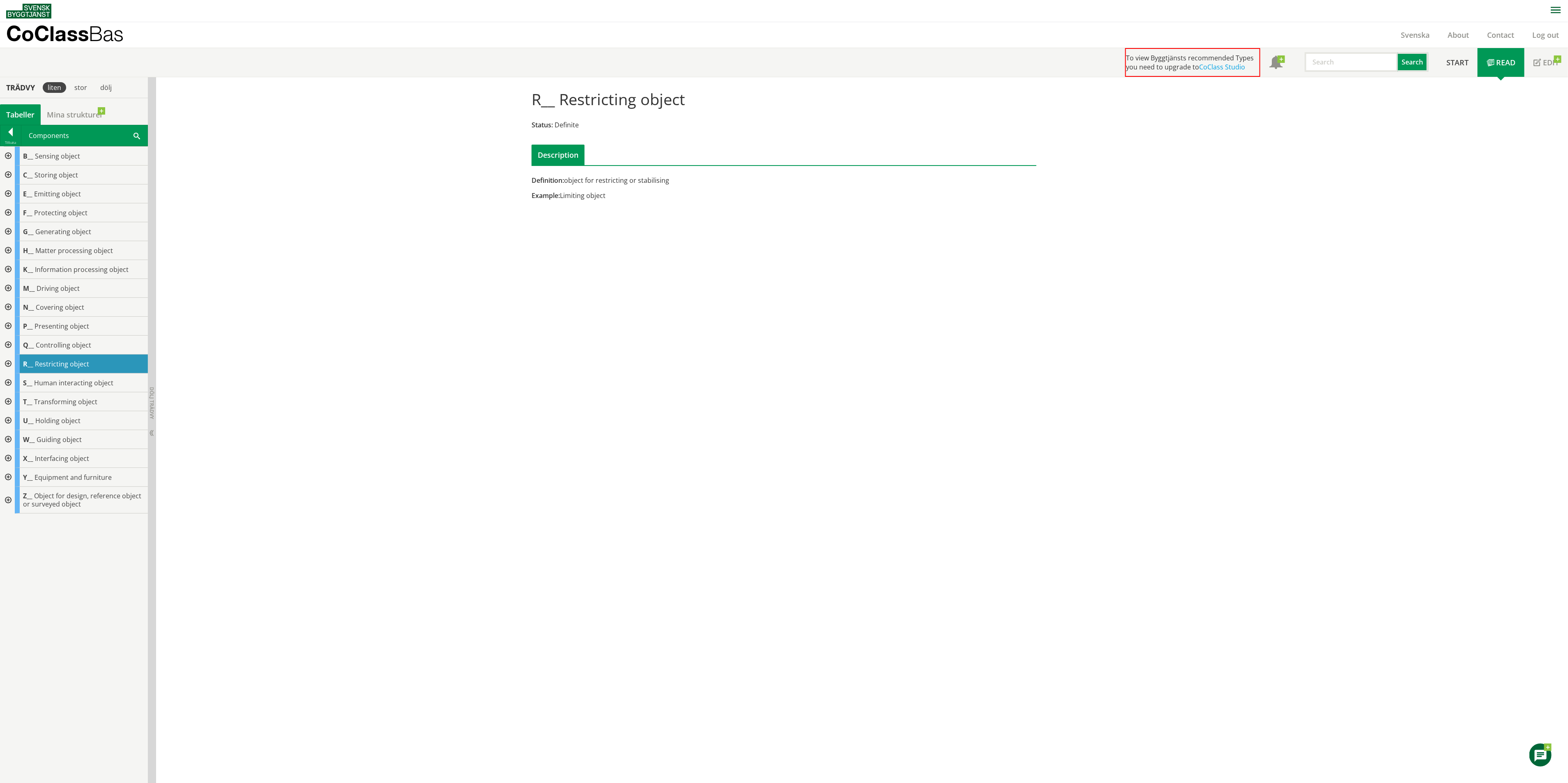
click at [9, 365] on div at bounding box center [8, 364] width 15 height 19
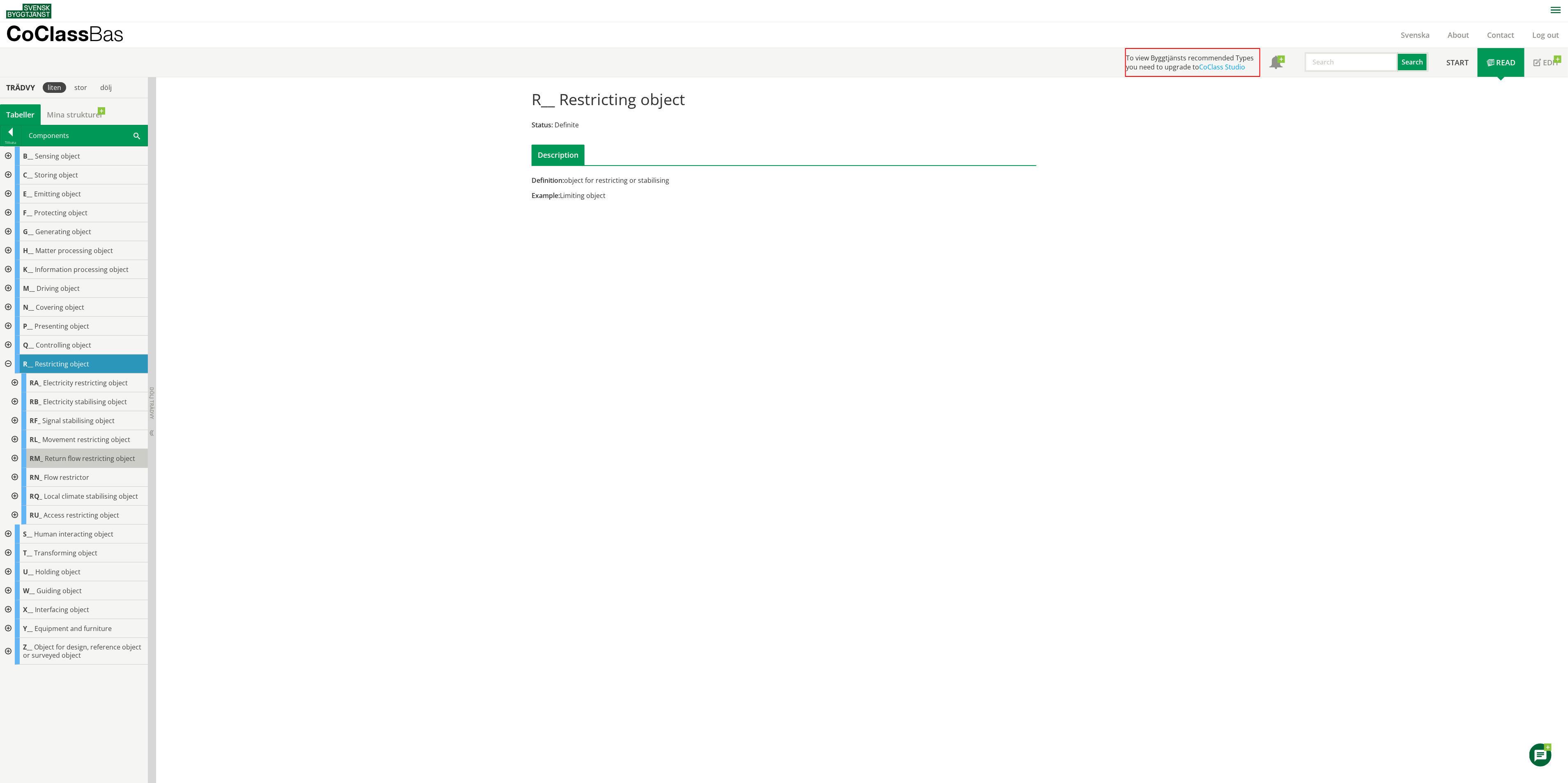
click at [52, 457] on body "AMA AMA Beskrivningsverktyg AMA Funktion BSAB Bygginfo Byggjura Byggkatalogen B…" at bounding box center [784, 392] width 1568 height 783
click at [16, 453] on div at bounding box center [14, 459] width 15 height 19
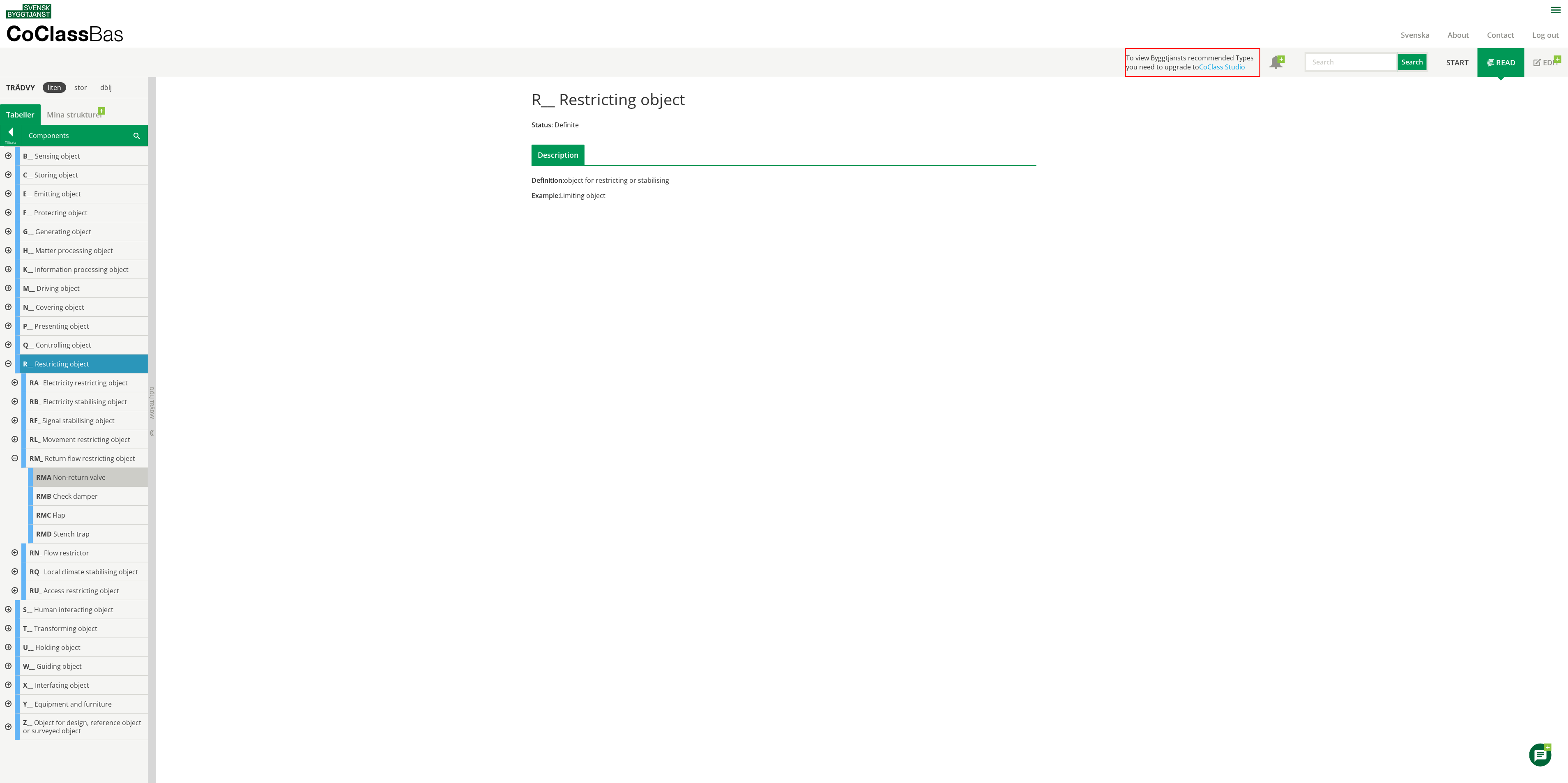
click at [88, 485] on div "RMA Non-return valve" at bounding box center [88, 478] width 120 height 19
click at [535, 214] on span "Example:" at bounding box center [545, 210] width 28 height 9
drag, startPoint x: 525, startPoint y: 196, endPoint x: 622, endPoint y: 200, distance: 97.1
click at [622, 200] on div "Definition: return flow restricting object of liquids Note: Examples added in C…" at bounding box center [698, 212] width 345 height 73
drag, startPoint x: 625, startPoint y: 196, endPoint x: 518, endPoint y: 191, distance: 107.1
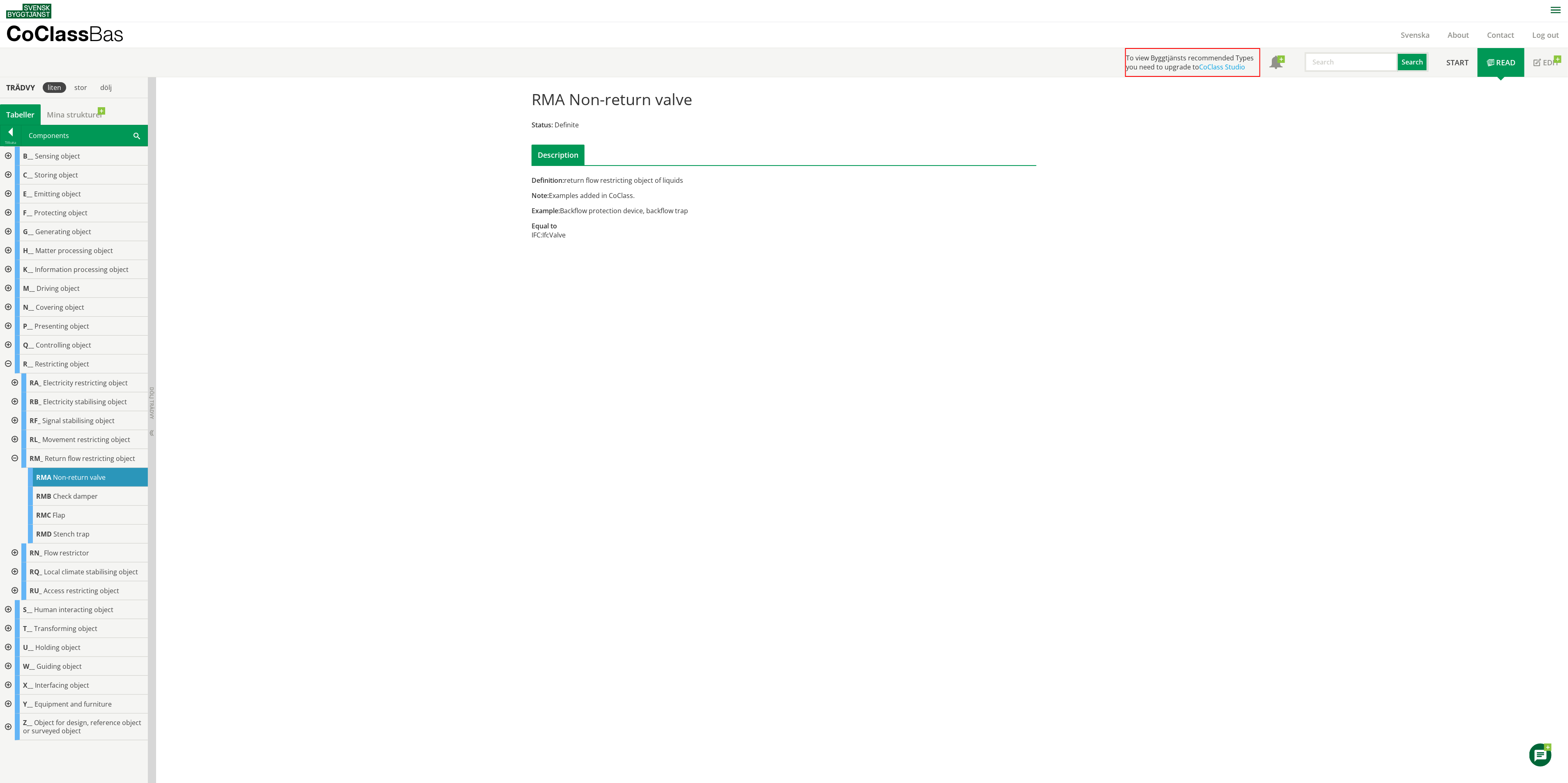
click at [522, 191] on div "RMA Non-return valve Status: Definite Description Definition: return flow restr…" at bounding box center [784, 165] width 526 height 175
click at [75, 556] on span "Flow restrictor" at bounding box center [66, 552] width 45 height 9
drag, startPoint x: 565, startPoint y: 197, endPoint x: 525, endPoint y: 180, distance: 43.5
click at [526, 180] on div "Definition: restricting object by restricting a guided flow of matter Example: -" at bounding box center [698, 191] width 345 height 30
click at [12, 133] on div at bounding box center [11, 133] width 21 height 12
